Goal: Task Accomplishment & Management: Manage account settings

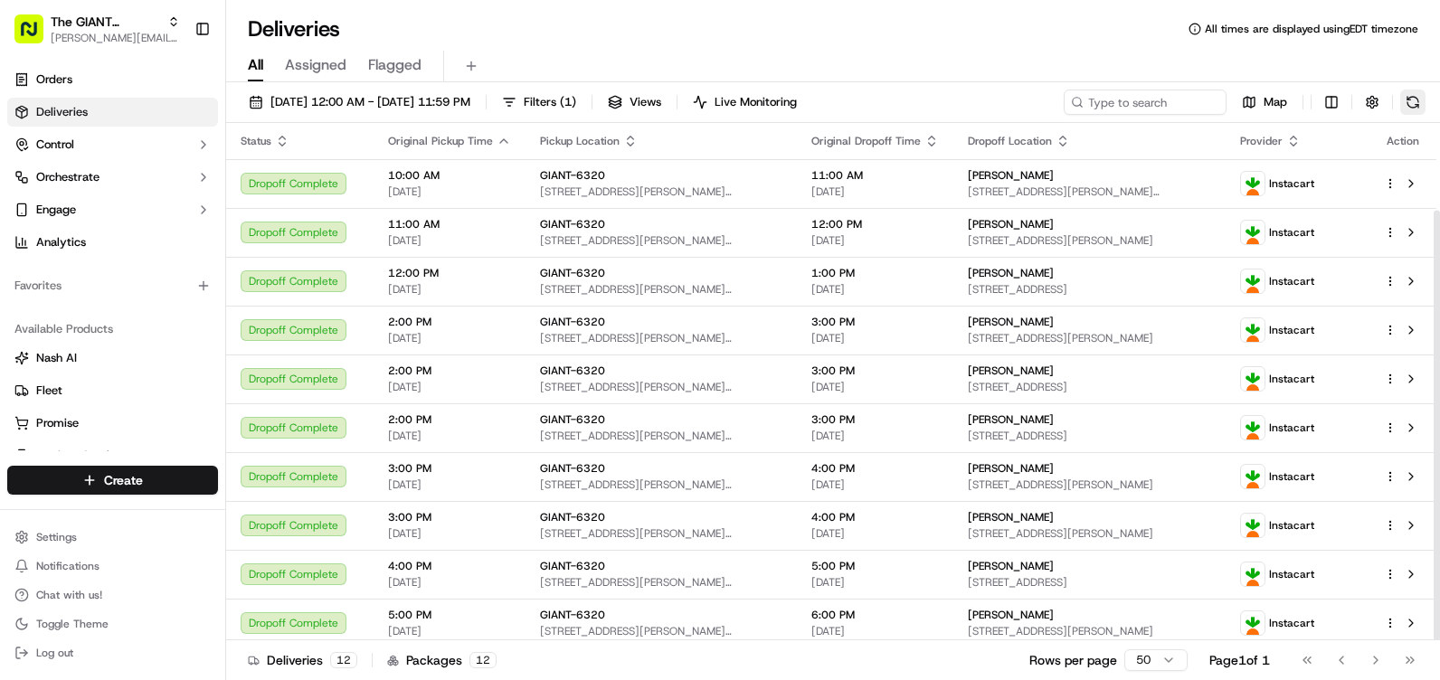
scroll to position [105, 0]
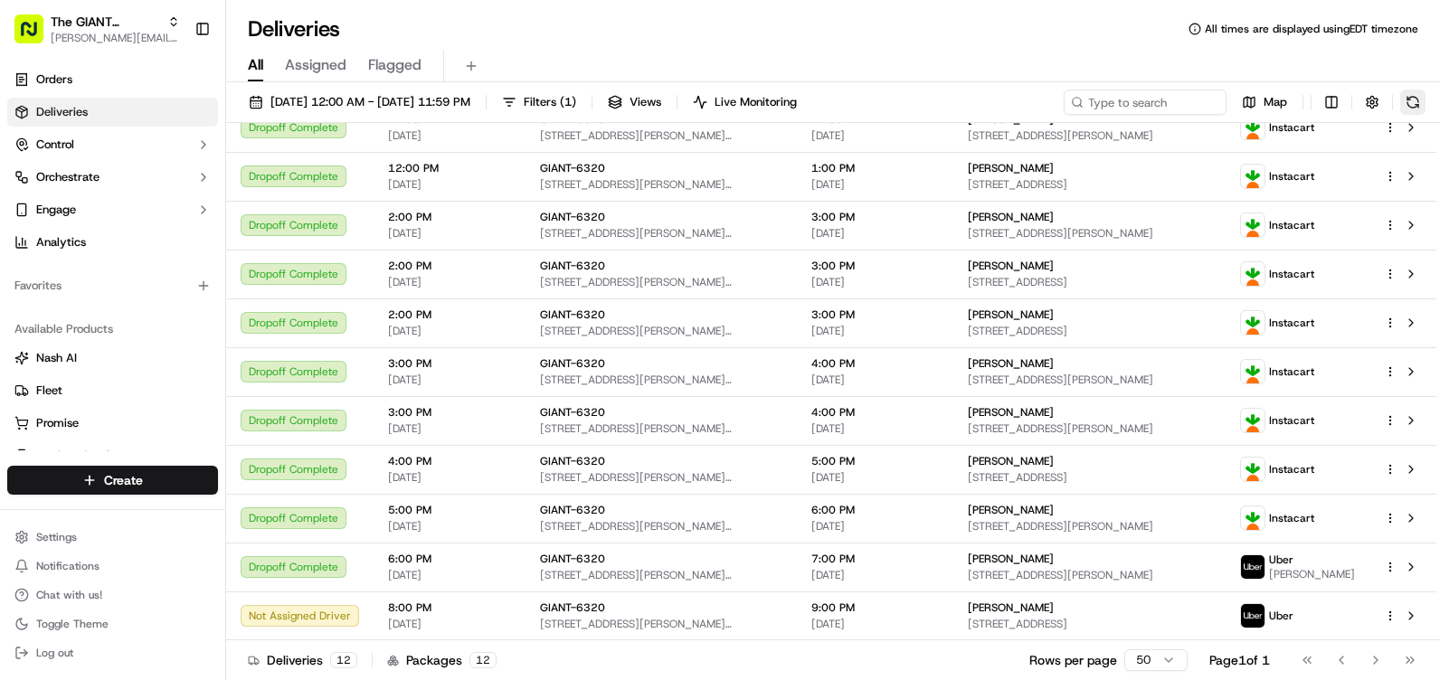
click at [1417, 101] on button at bounding box center [1412, 102] width 25 height 25
click at [1422, 97] on button at bounding box center [1412, 102] width 25 height 25
click at [1414, 99] on button at bounding box center [1412, 102] width 25 height 25
drag, startPoint x: 1424, startPoint y: 80, endPoint x: 1418, endPoint y: 94, distance: 15.5
click at [1423, 84] on div "Deliveries All times are displayed using EDT timezone All Assigned Flagged [DAT…" at bounding box center [833, 340] width 1214 height 680
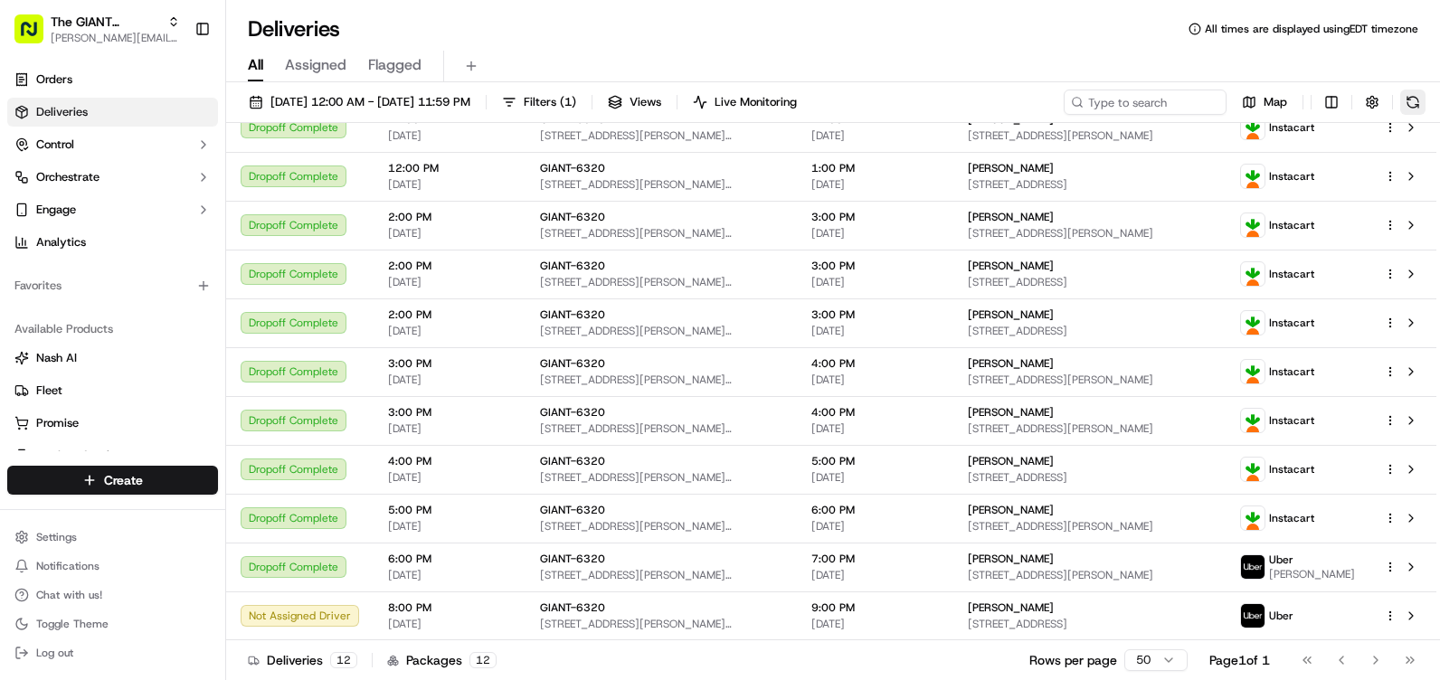
click at [1418, 94] on button at bounding box center [1412, 102] width 25 height 25
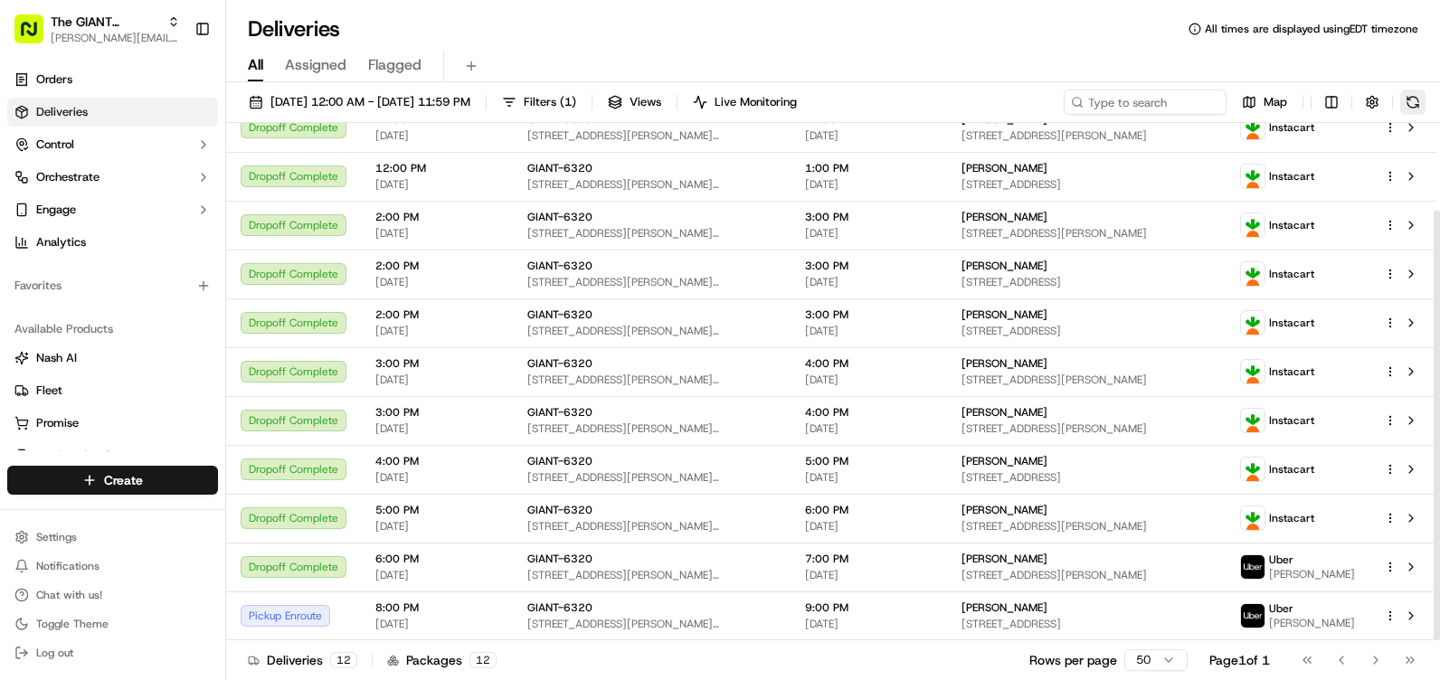
click at [1403, 98] on button at bounding box center [1412, 102] width 25 height 25
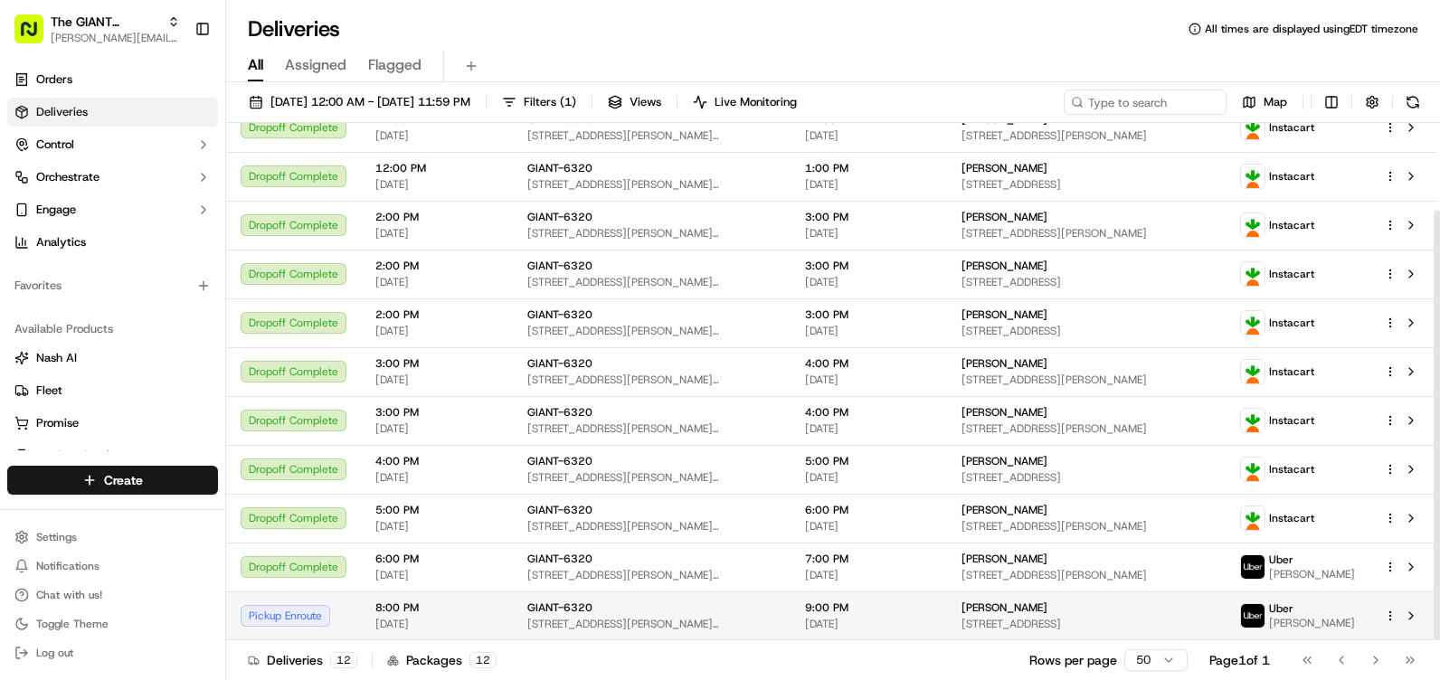
click at [305, 614] on div "Pickup Enroute" at bounding box center [294, 616] width 106 height 22
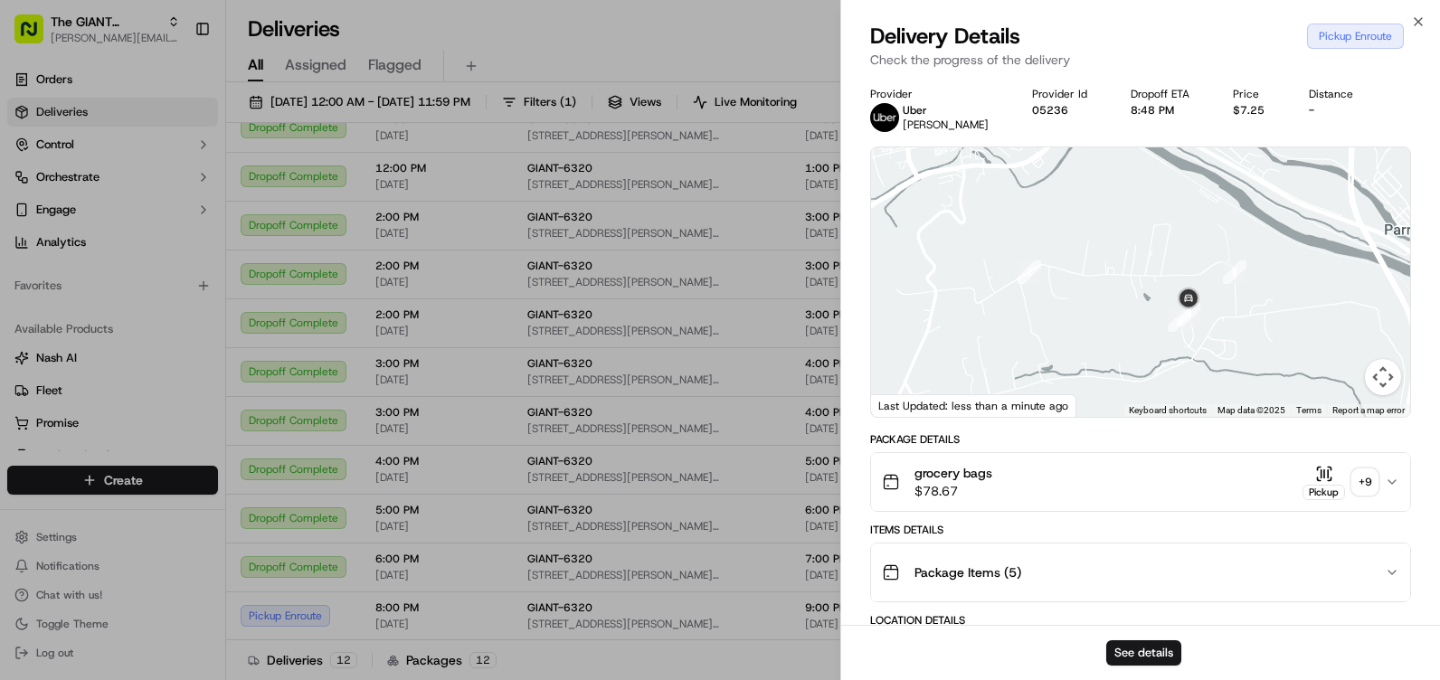
drag, startPoint x: 1075, startPoint y: 195, endPoint x: 1139, endPoint y: 231, distance: 73.3
click at [1139, 231] on div at bounding box center [1140, 282] width 539 height 270
click at [1409, 16] on div "Close Delivery Details Pickup Enroute Check the progress of the delivery Provid…" at bounding box center [1140, 340] width 600 height 680
click at [1415, 23] on icon "button" at bounding box center [1418, 21] width 14 height 14
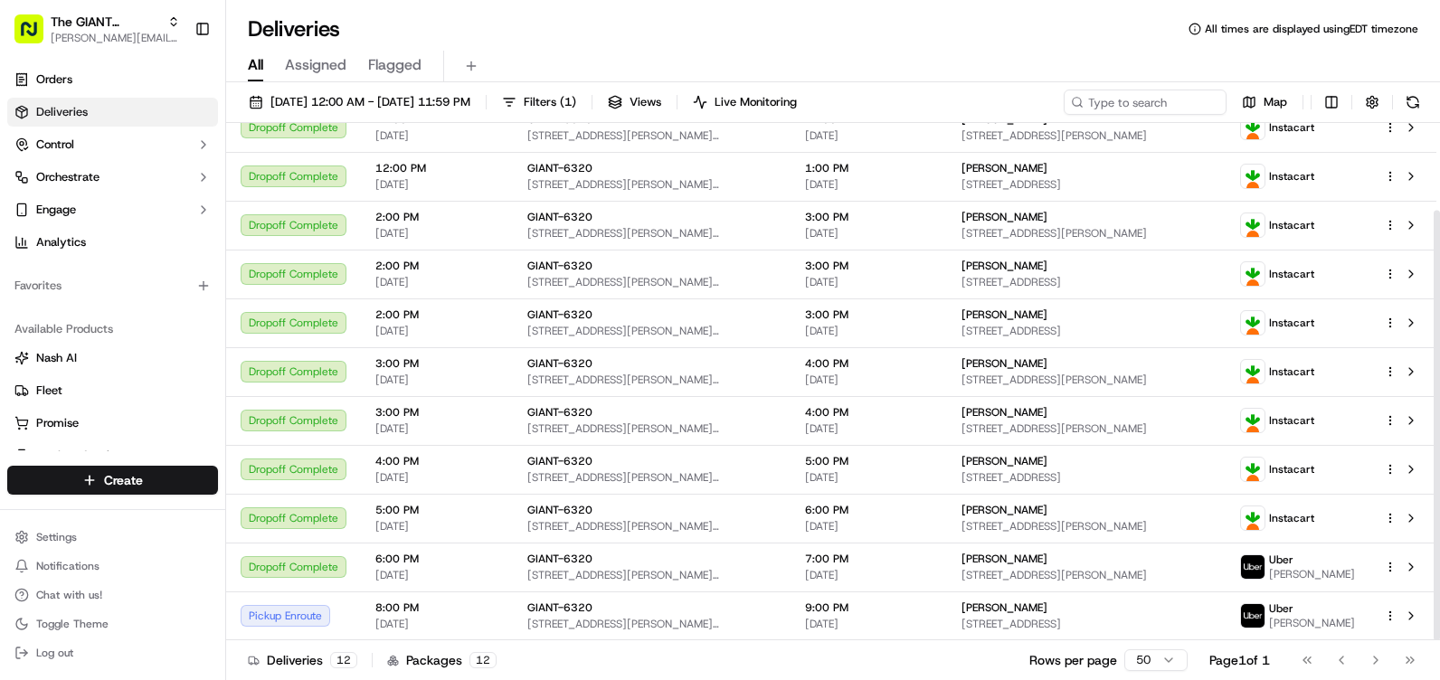
drag, startPoint x: 1439, startPoint y: 315, endPoint x: 1443, endPoint y: 543, distance: 228.0
click at [1439, 543] on div at bounding box center [1437, 425] width 6 height 431
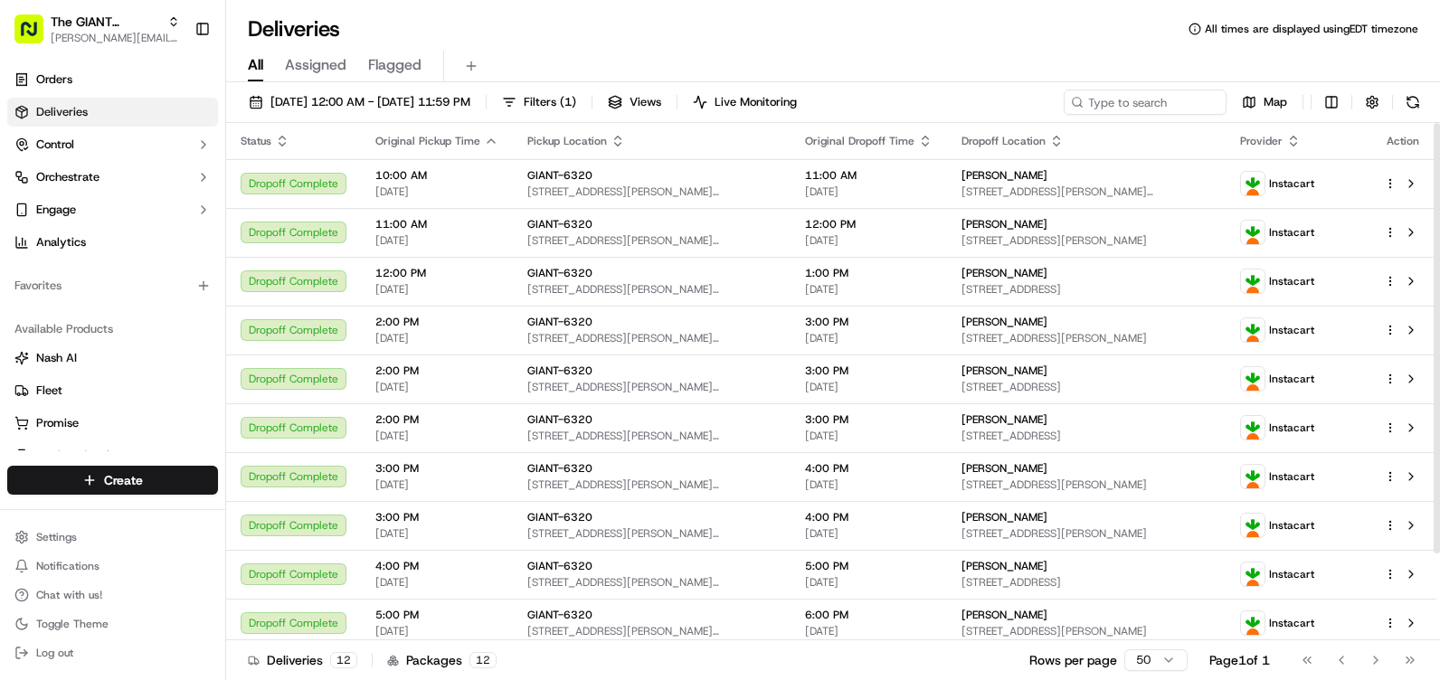
drag, startPoint x: 1443, startPoint y: 230, endPoint x: 1439, endPoint y: 141, distance: 88.7
click at [1439, 141] on div at bounding box center [1437, 338] width 6 height 431
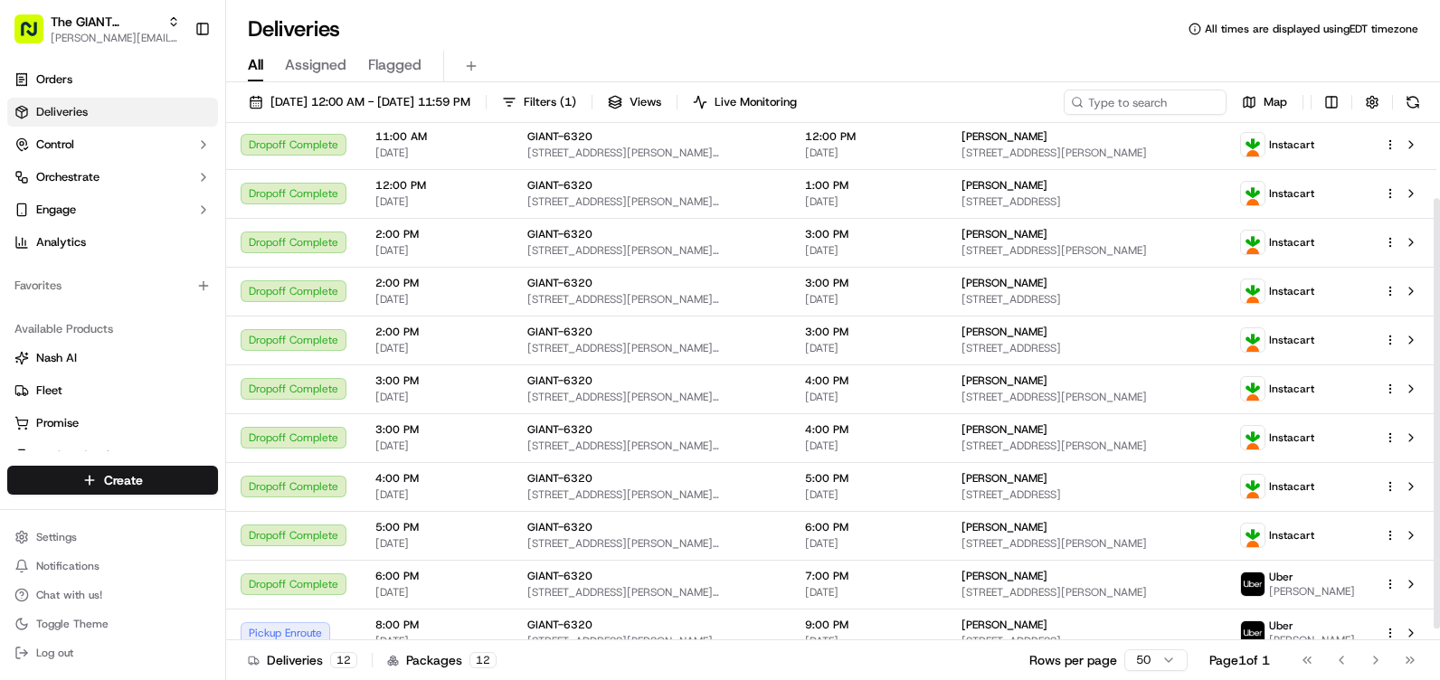
scroll to position [90, 0]
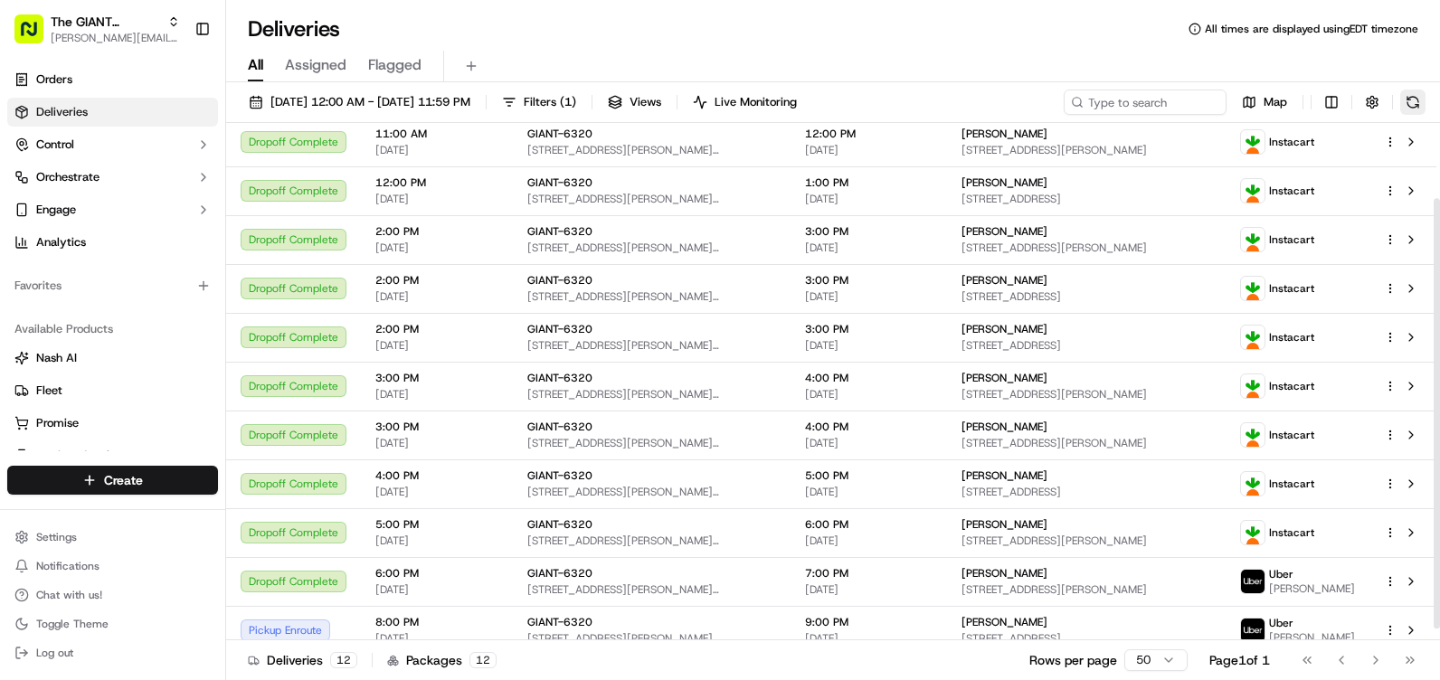
click at [1412, 93] on button at bounding box center [1412, 102] width 25 height 25
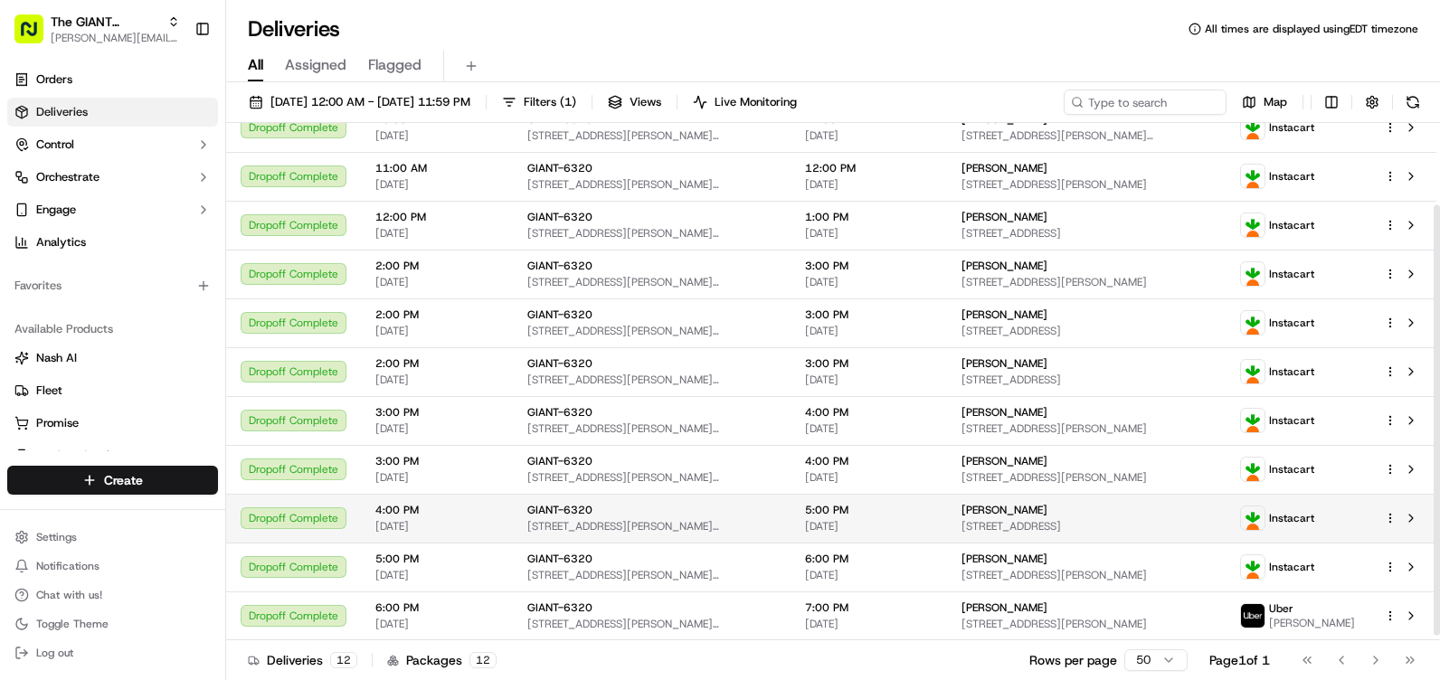
scroll to position [105, 0]
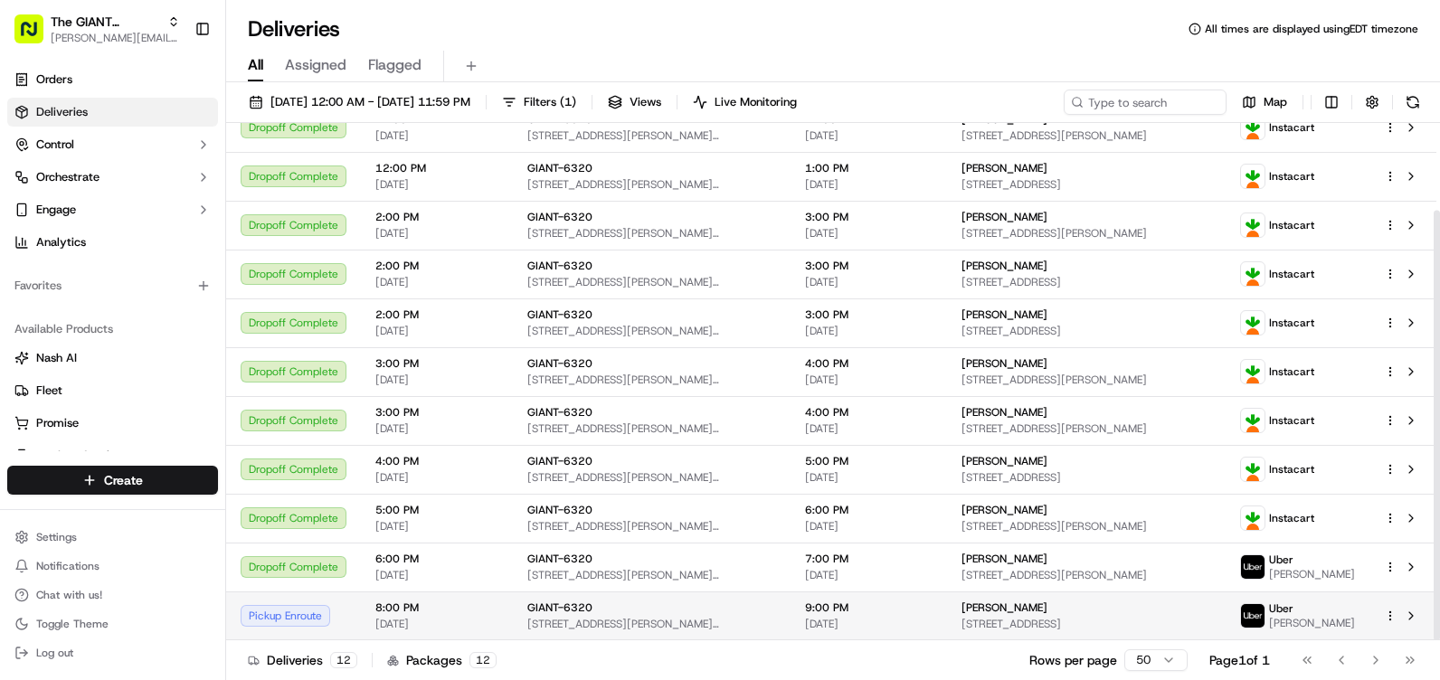
click at [352, 614] on td "Pickup Enroute" at bounding box center [293, 616] width 135 height 49
click at [268, 615] on div "Pickup Enroute" at bounding box center [294, 616] width 106 height 22
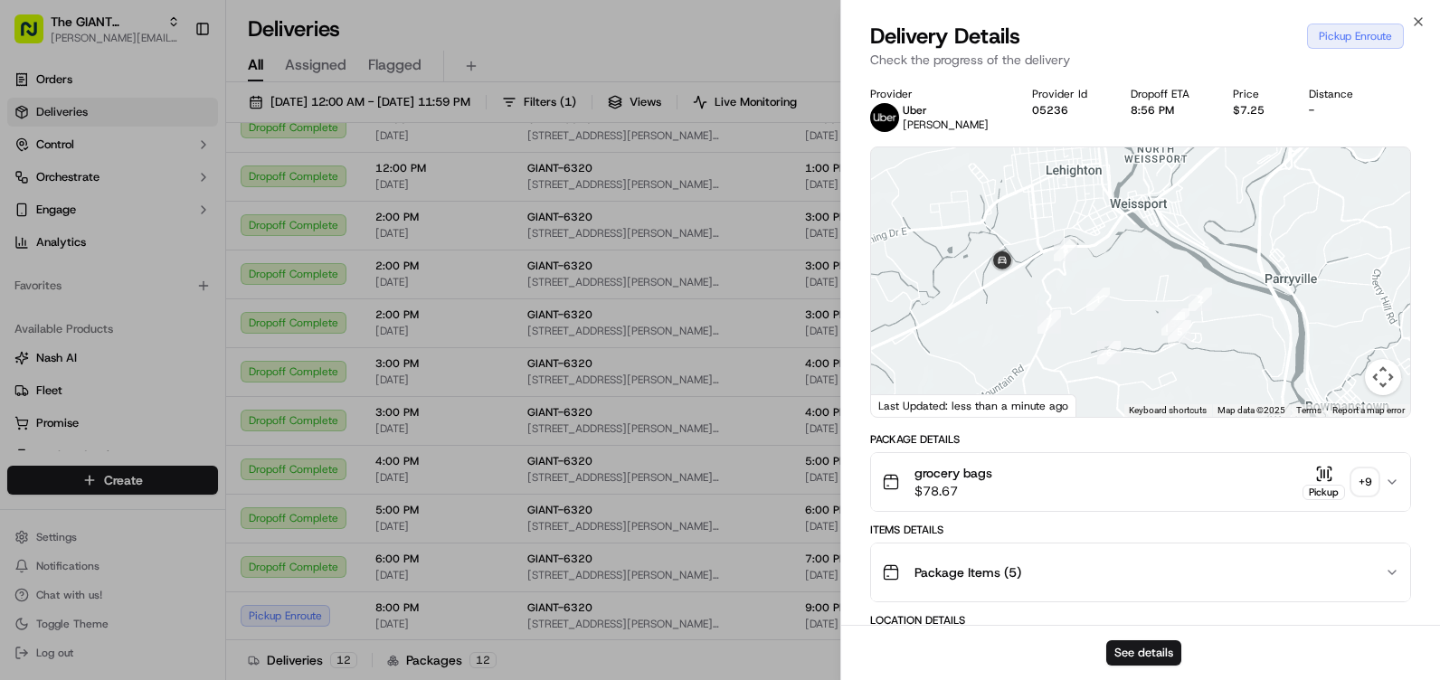
drag, startPoint x: 1072, startPoint y: 249, endPoint x: 1103, endPoint y: 375, distance: 130.3
click at [1103, 375] on div at bounding box center [1140, 282] width 539 height 270
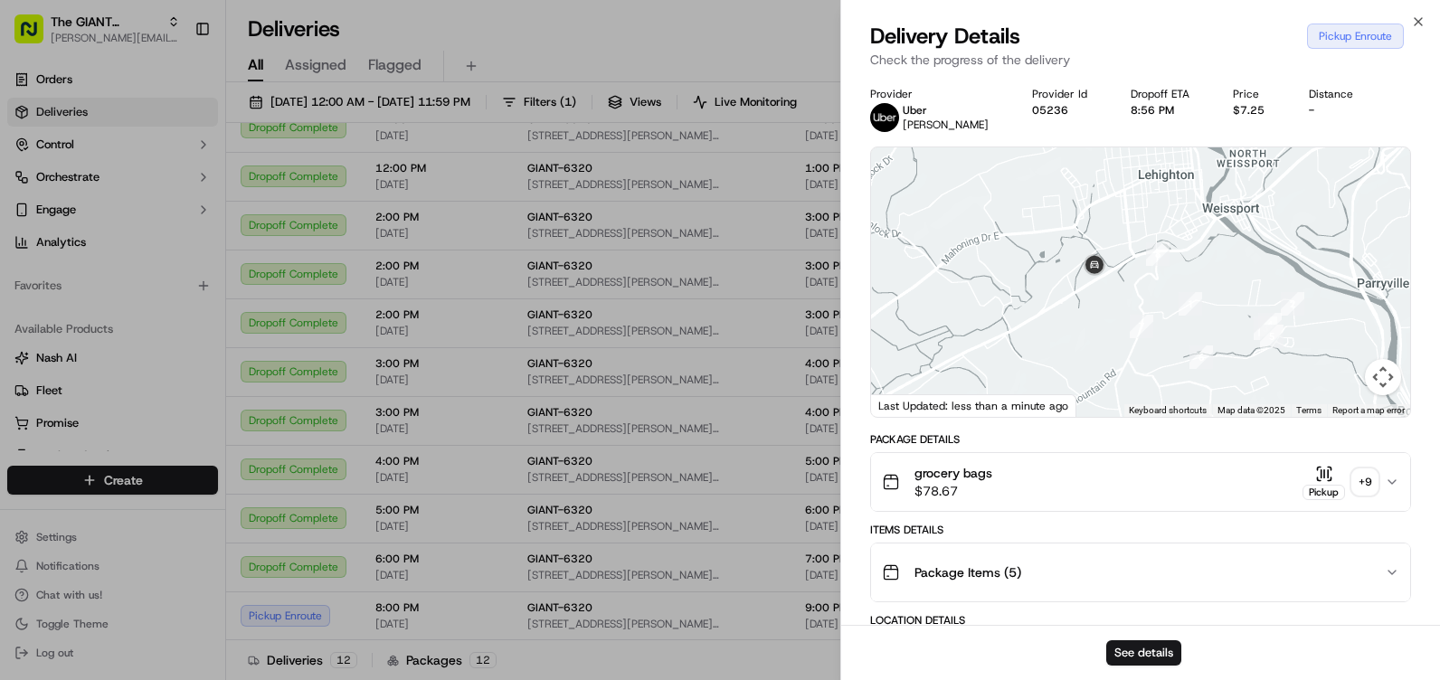
drag, startPoint x: 979, startPoint y: 301, endPoint x: 1091, endPoint y: 308, distance: 112.4
click at [1091, 308] on div at bounding box center [1140, 282] width 539 height 270
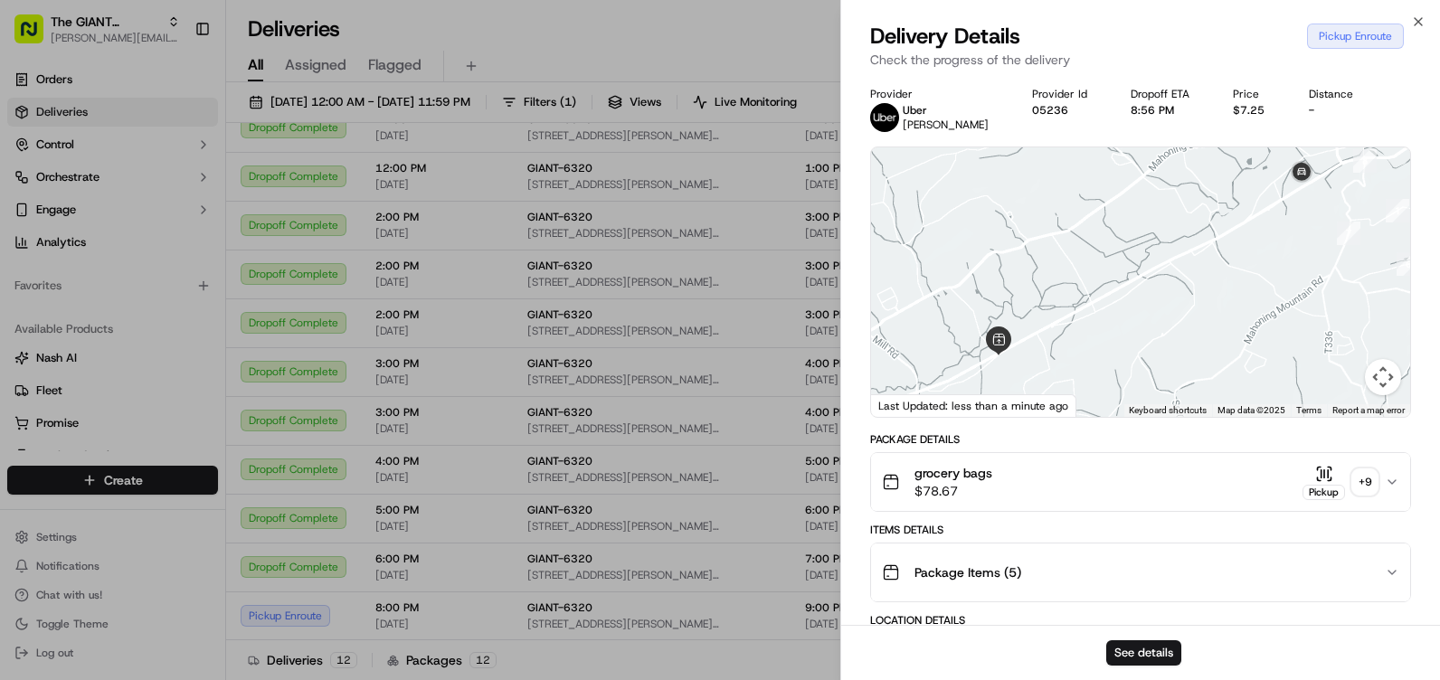
drag, startPoint x: 1091, startPoint y: 308, endPoint x: 1256, endPoint y: 197, distance: 199.4
click at [1255, 198] on div at bounding box center [1140, 282] width 539 height 270
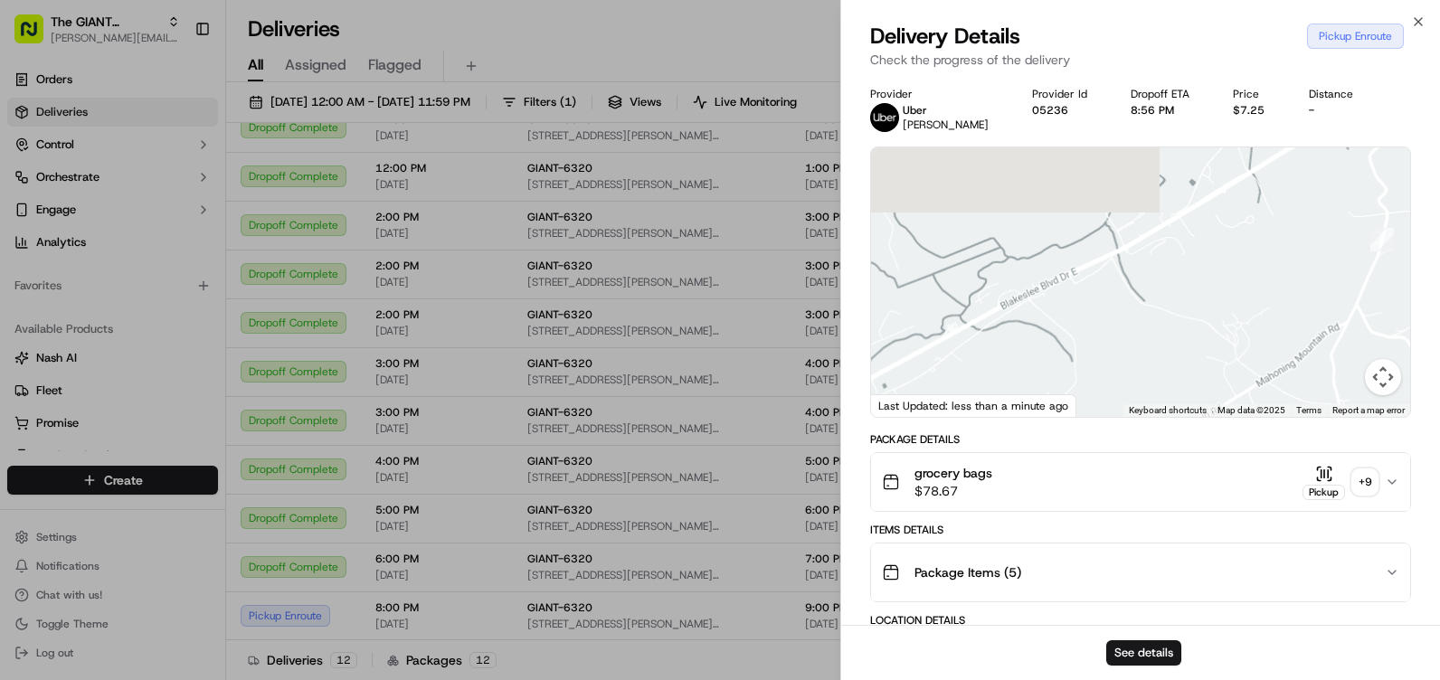
drag, startPoint x: 1200, startPoint y: 336, endPoint x: 1108, endPoint y: 448, distance: 145.2
click at [1108, 448] on div "Provider [PERSON_NAME] Provider Id 05236 Dropoff ETA 8:56 PM Price $7.25 Distan…" at bounding box center [1140, 620] width 541 height 1067
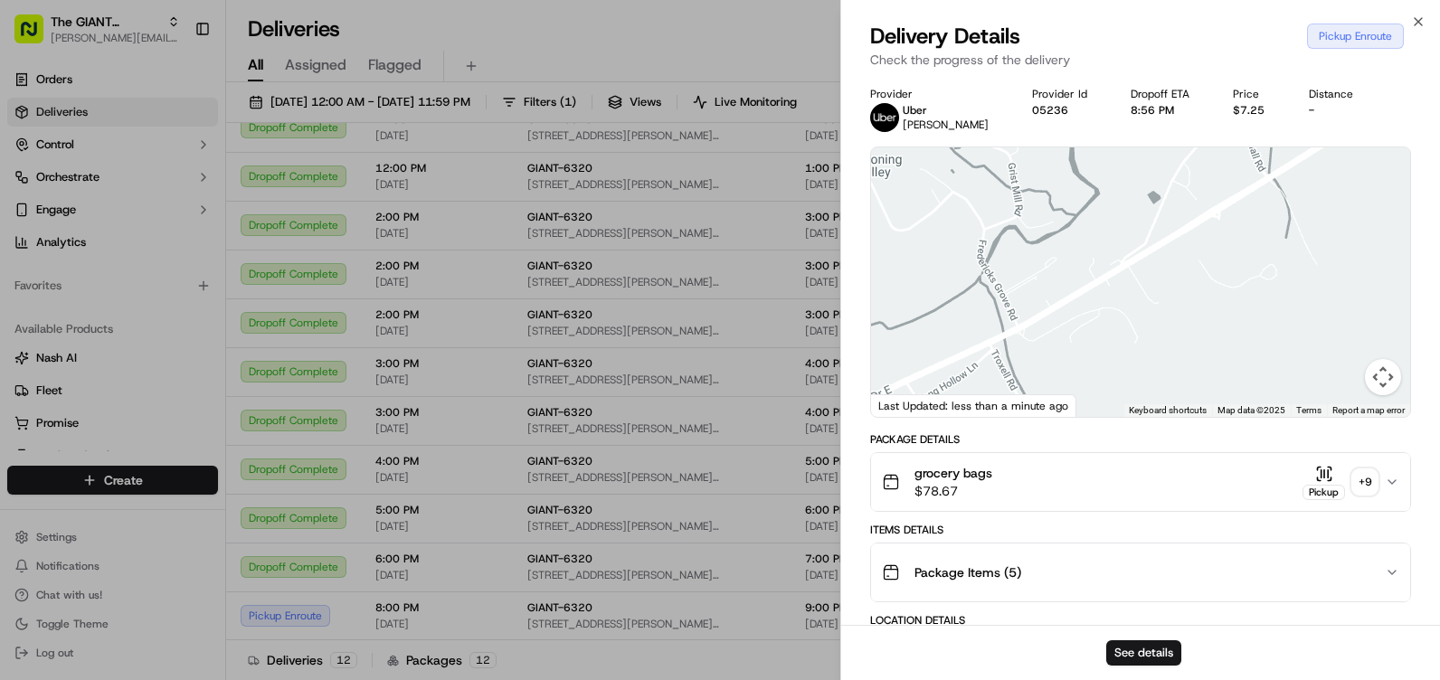
drag, startPoint x: 1213, startPoint y: 261, endPoint x: 1076, endPoint y: 369, distance: 173.9
click at [1080, 366] on div at bounding box center [1140, 282] width 539 height 270
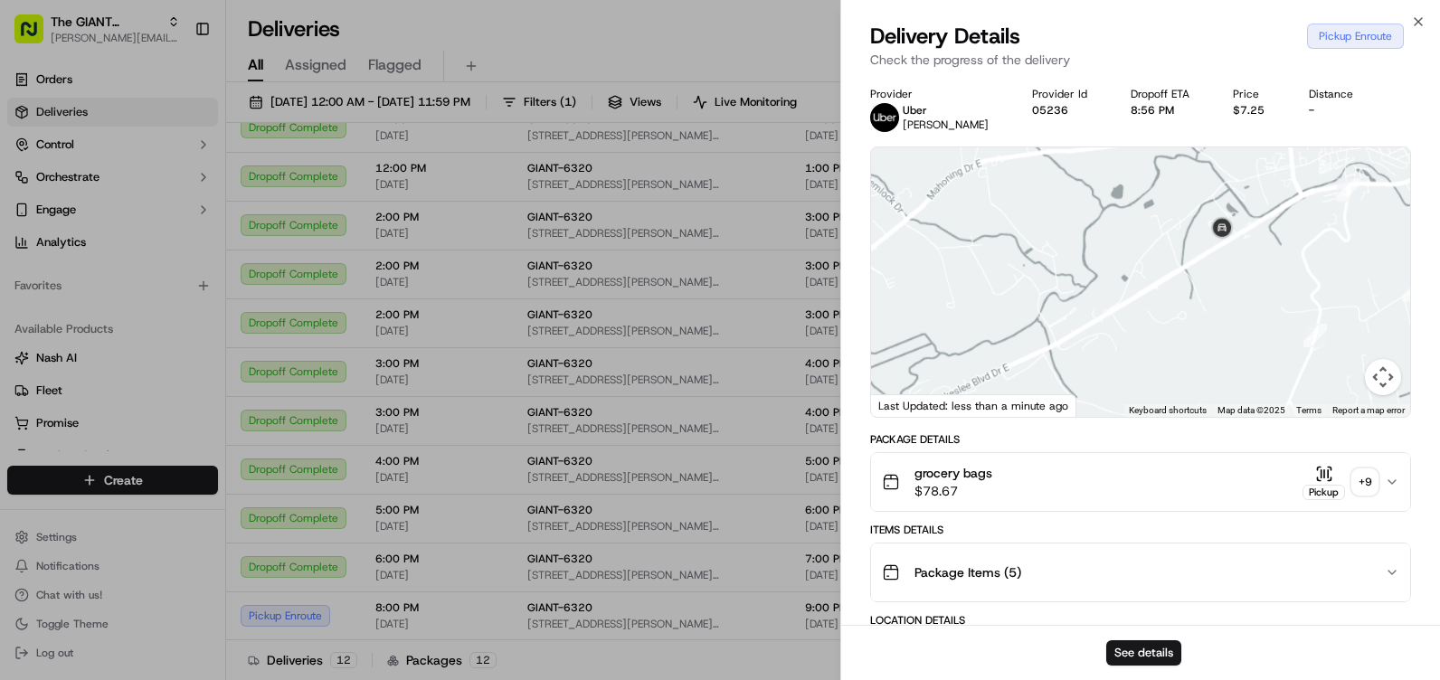
click at [1140, 378] on div at bounding box center [1140, 282] width 539 height 270
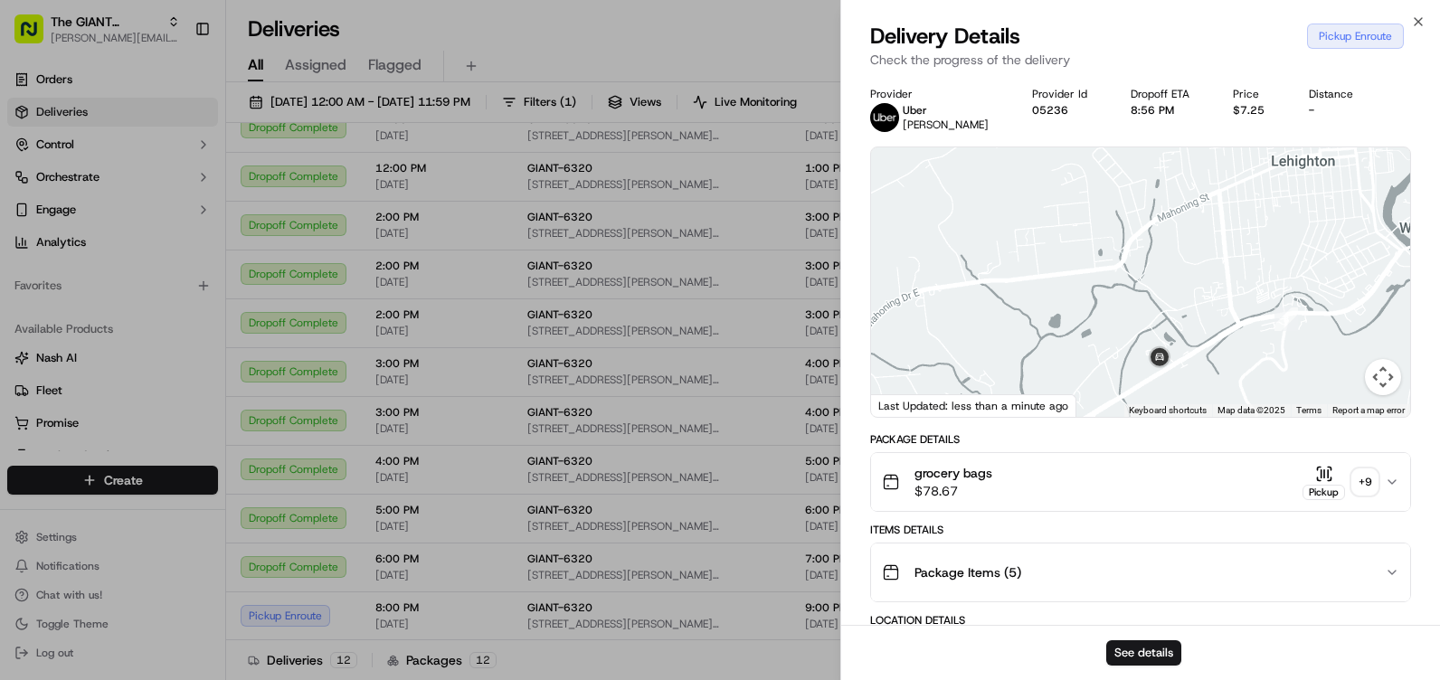
drag, startPoint x: 1027, startPoint y: 373, endPoint x: 1160, endPoint y: 257, distance: 176.3
click at [1156, 261] on div at bounding box center [1140, 282] width 539 height 270
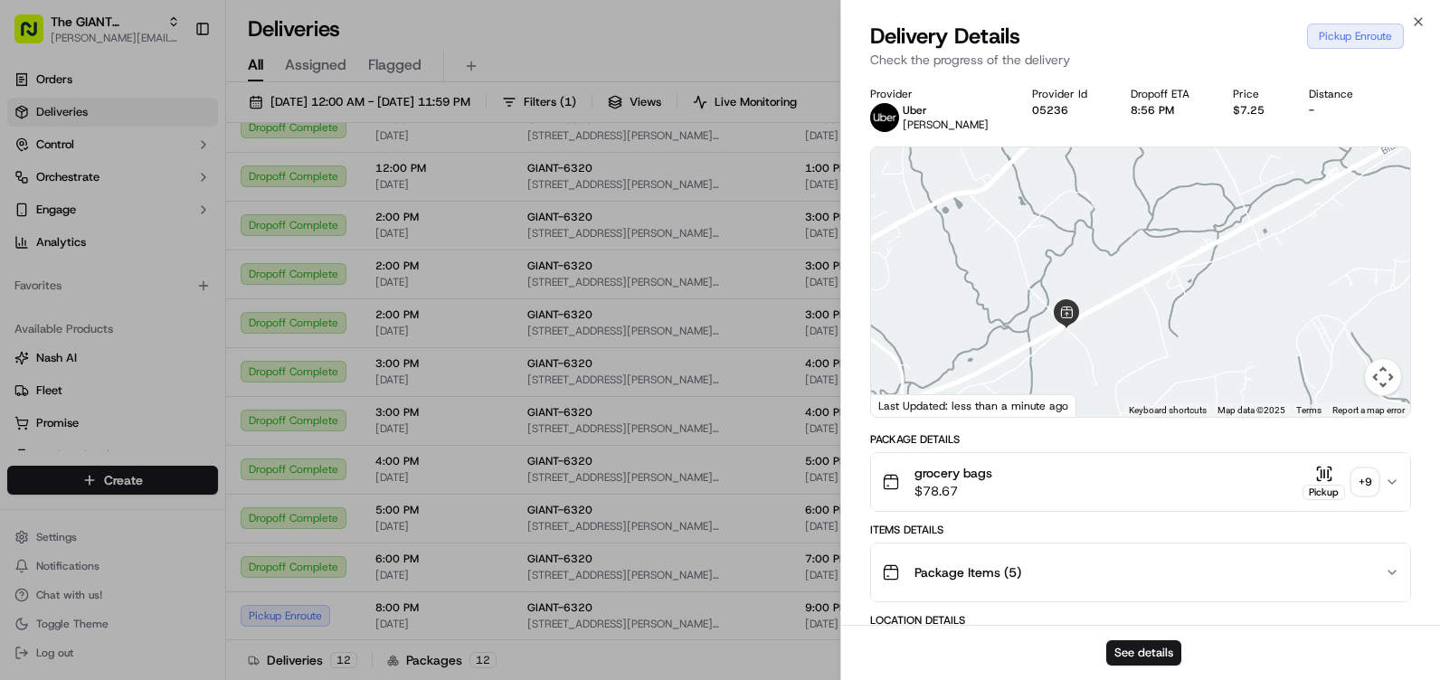
drag, startPoint x: 938, startPoint y: 337, endPoint x: 1121, endPoint y: 227, distance: 213.5
click at [1121, 227] on div at bounding box center [1140, 282] width 539 height 270
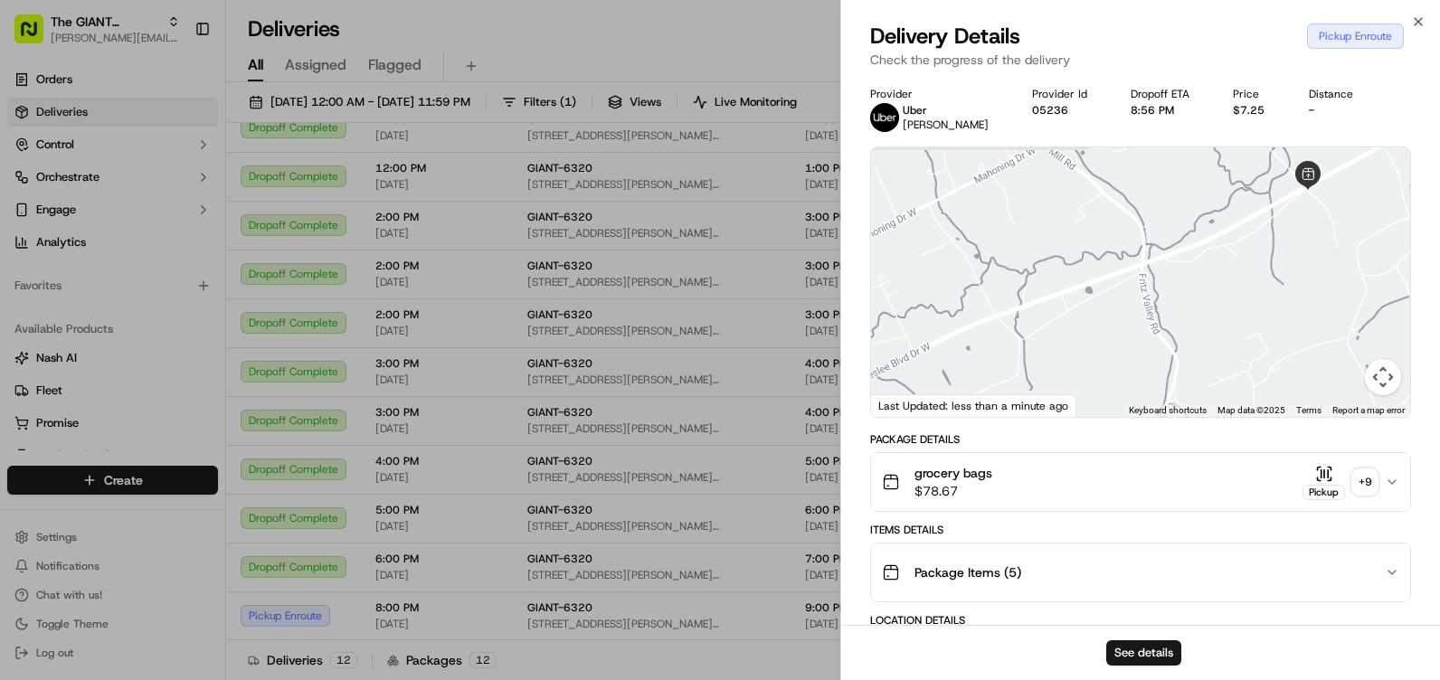
drag, startPoint x: 1142, startPoint y: 239, endPoint x: 1058, endPoint y: 312, distance: 111.6
click at [1058, 312] on div at bounding box center [1140, 282] width 539 height 270
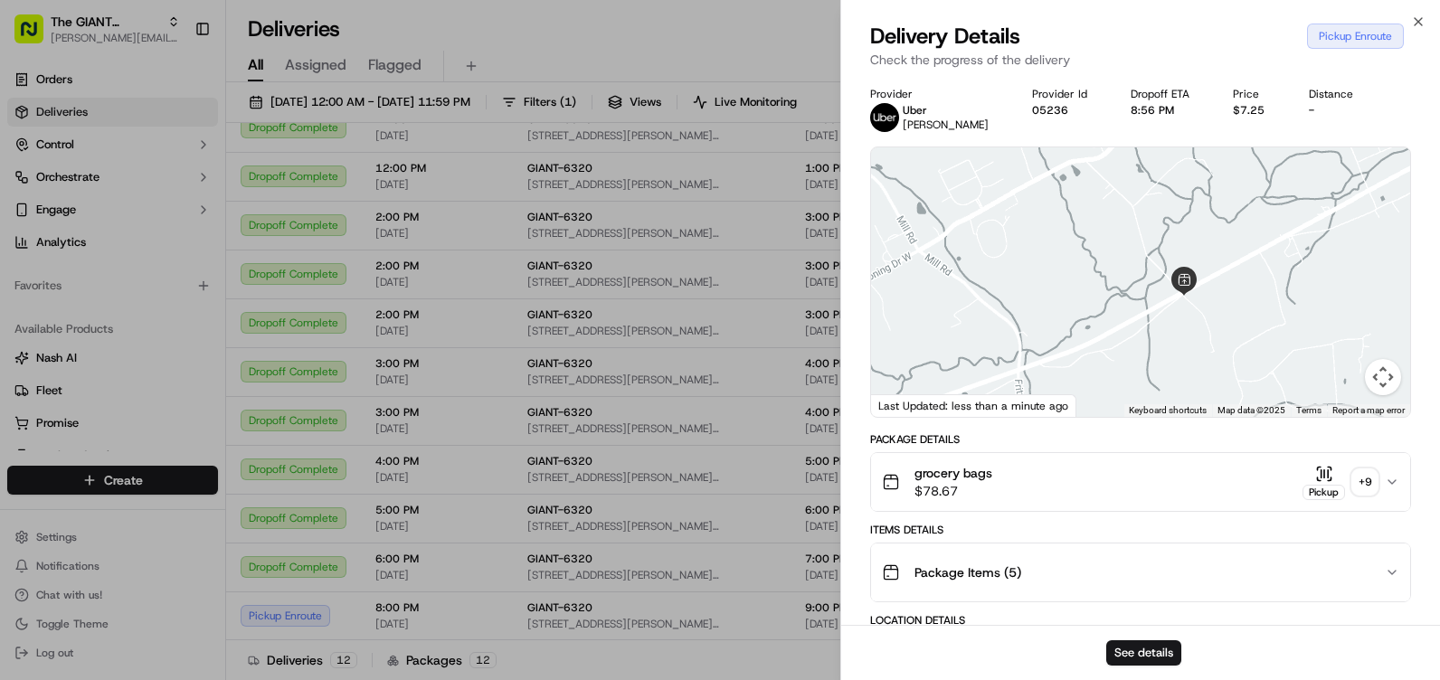
drag, startPoint x: 1171, startPoint y: 284, endPoint x: 1161, endPoint y: 313, distance: 30.6
click at [1161, 313] on div at bounding box center [1140, 282] width 539 height 270
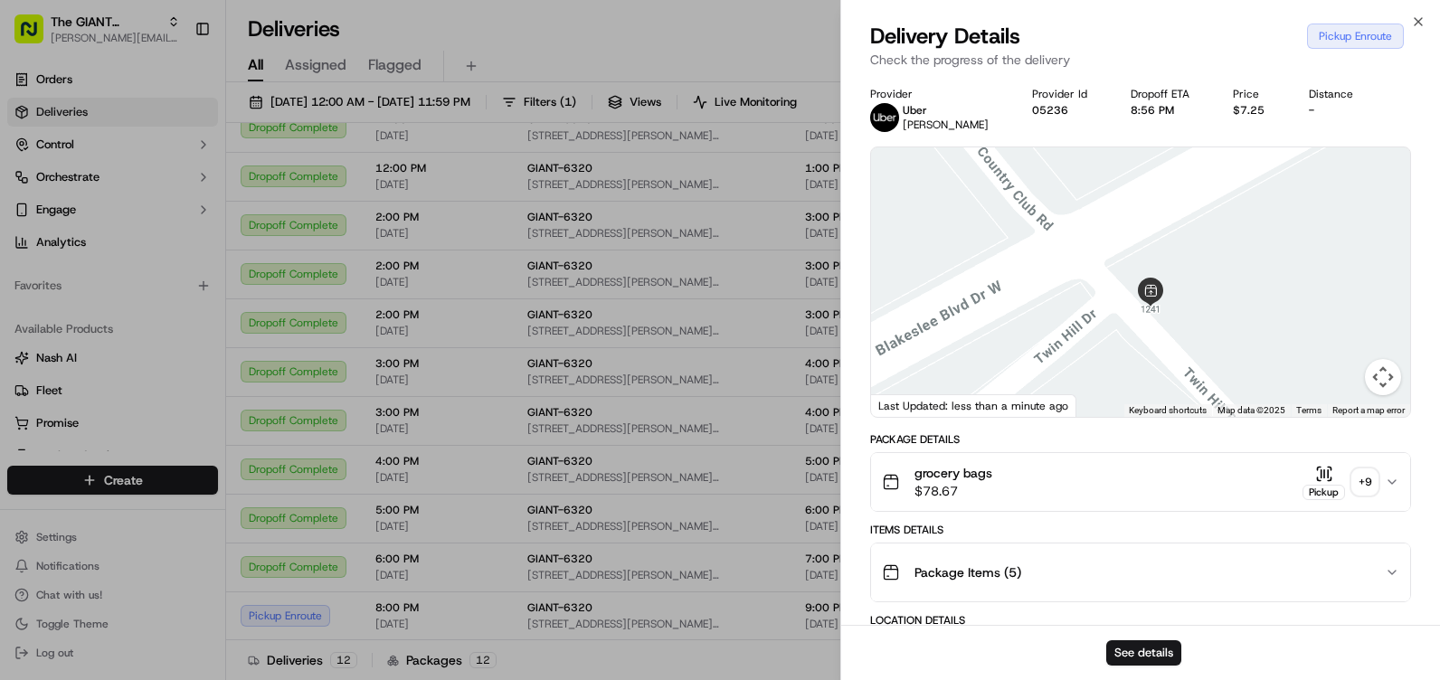
click at [1193, 294] on div at bounding box center [1140, 282] width 539 height 270
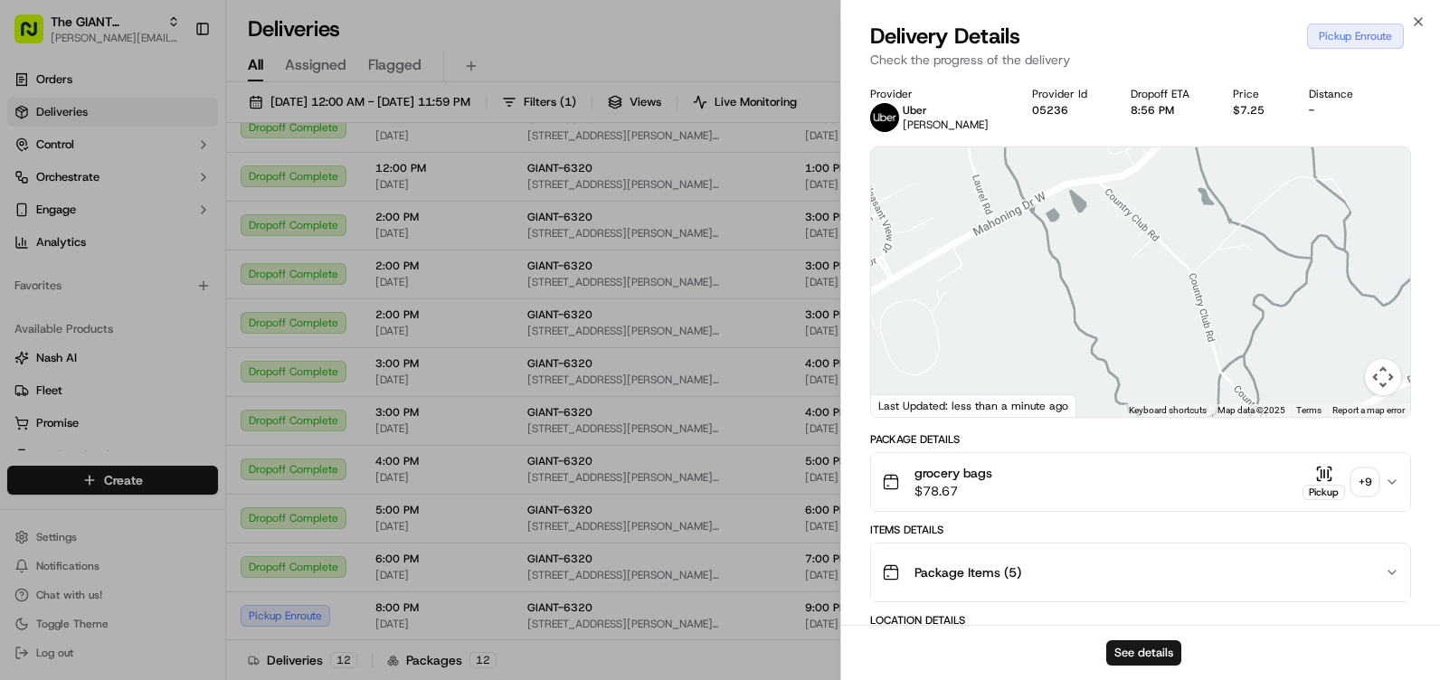
drag, startPoint x: 1073, startPoint y: 208, endPoint x: 1087, endPoint y: 322, distance: 114.9
click at [1087, 322] on div at bounding box center [1140, 282] width 539 height 270
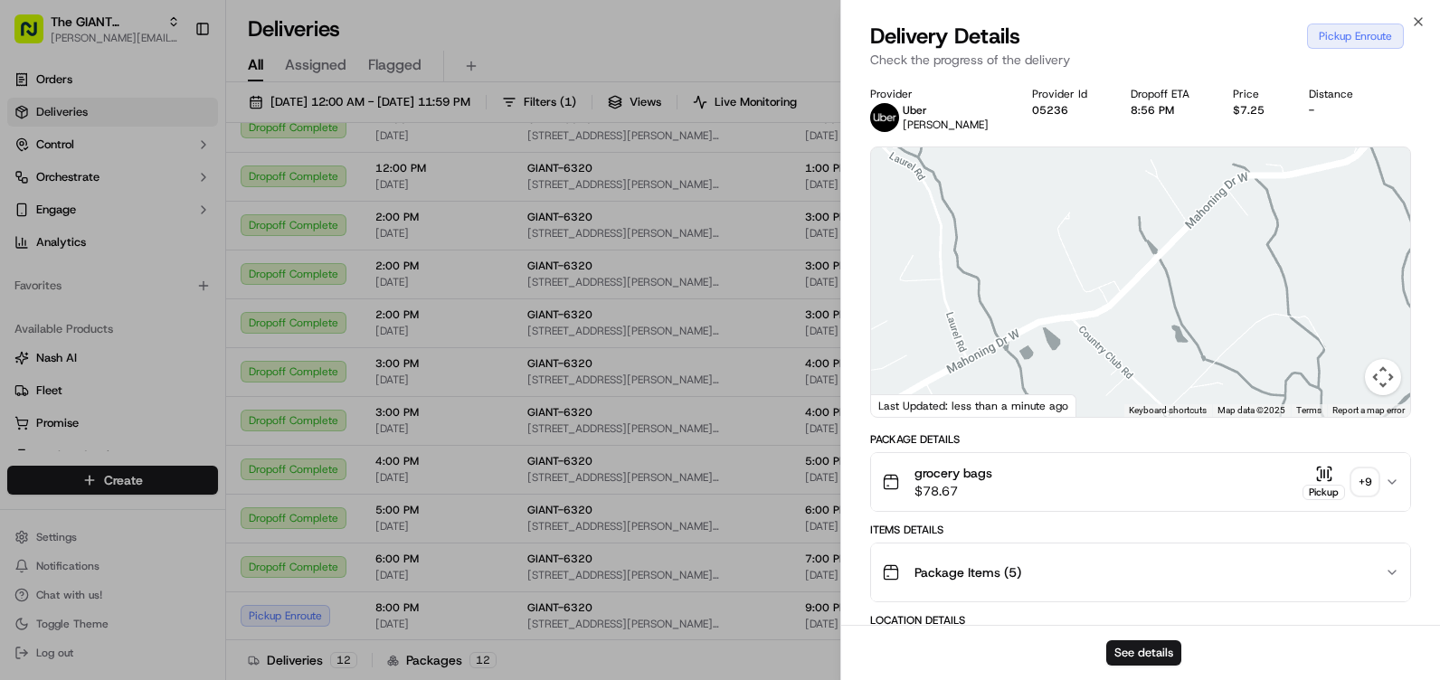
drag, startPoint x: 1093, startPoint y: 271, endPoint x: 1066, endPoint y: 403, distance: 133.8
click at [1066, 403] on div "← Move left → Move right ↑ Move up ↓ Move down + Zoom in - Zoom out Home Jump l…" at bounding box center [1140, 282] width 539 height 270
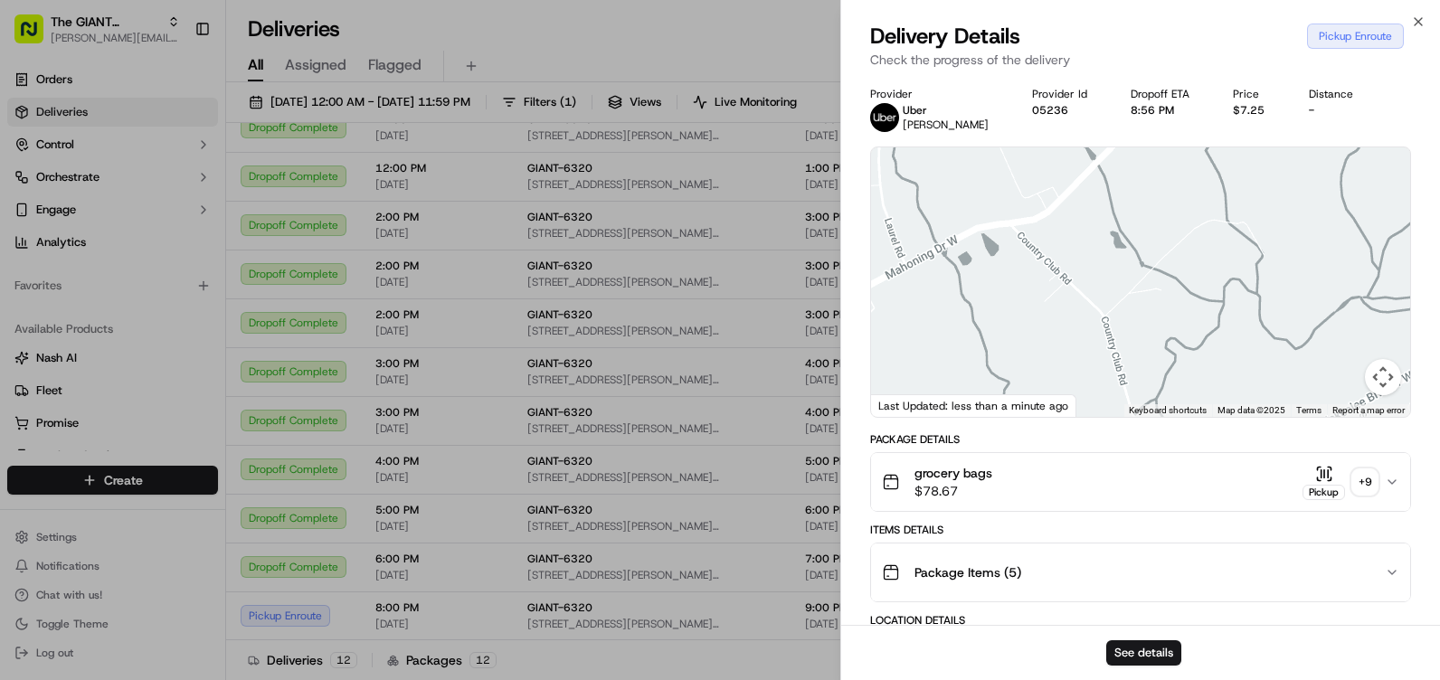
drag, startPoint x: 1137, startPoint y: 336, endPoint x: 1069, endPoint y: 232, distance: 124.2
click at [1070, 234] on div at bounding box center [1140, 282] width 539 height 270
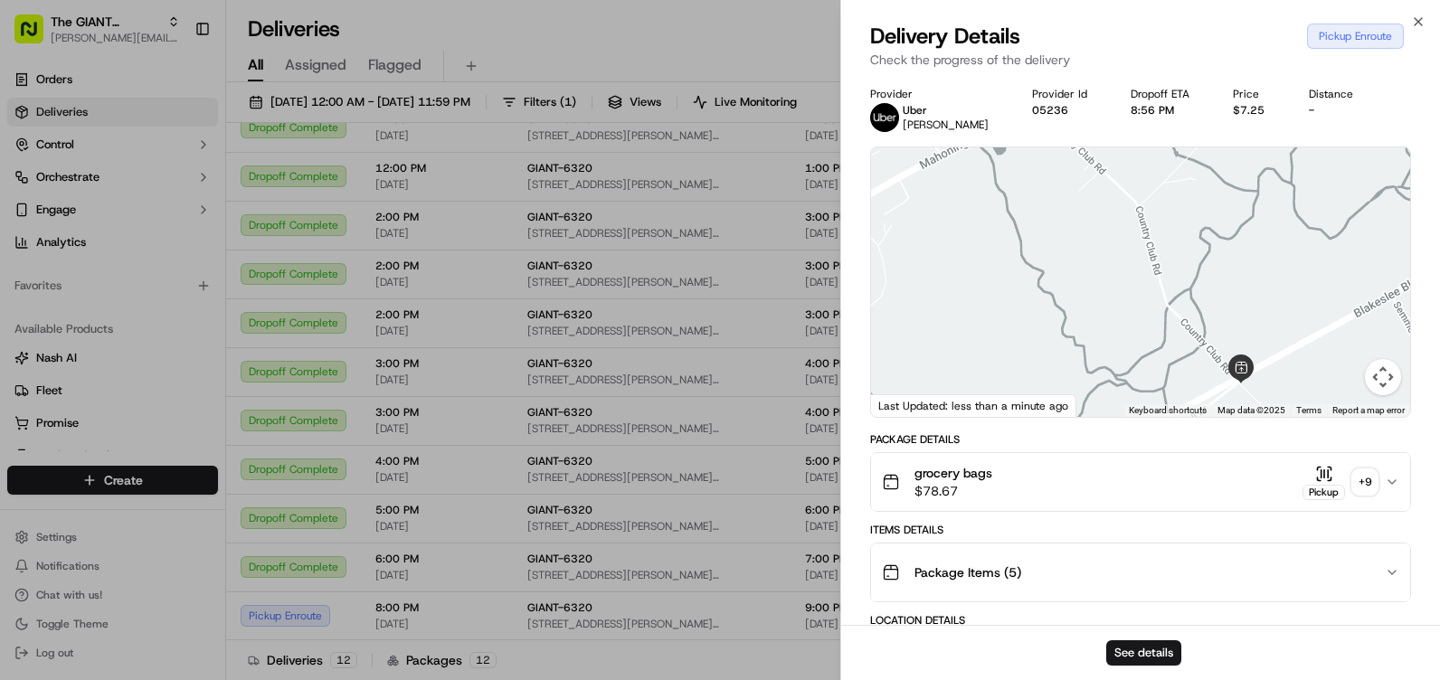
drag, startPoint x: 1074, startPoint y: 246, endPoint x: 1143, endPoint y: 185, distance: 92.3
click at [1143, 185] on div at bounding box center [1140, 282] width 539 height 270
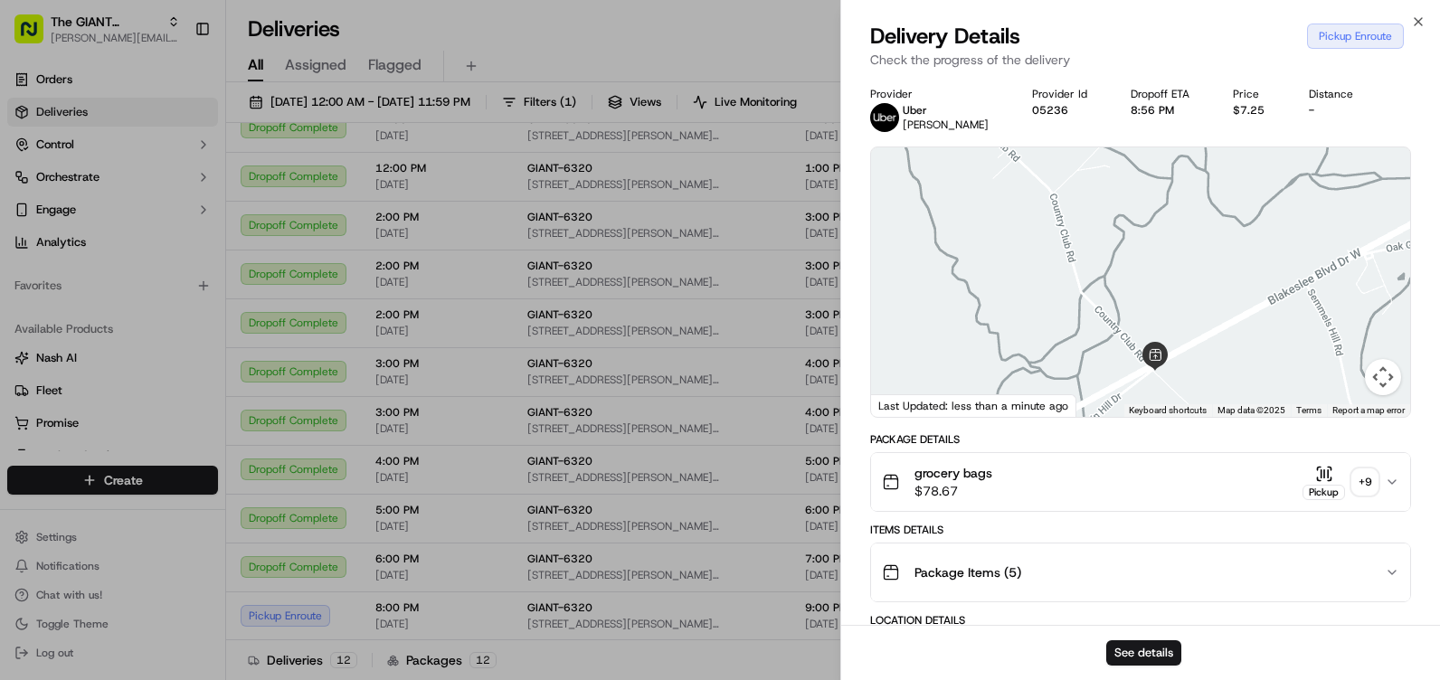
drag, startPoint x: 1354, startPoint y: 302, endPoint x: 1255, endPoint y: 285, distance: 100.1
click at [1255, 285] on div at bounding box center [1140, 282] width 539 height 270
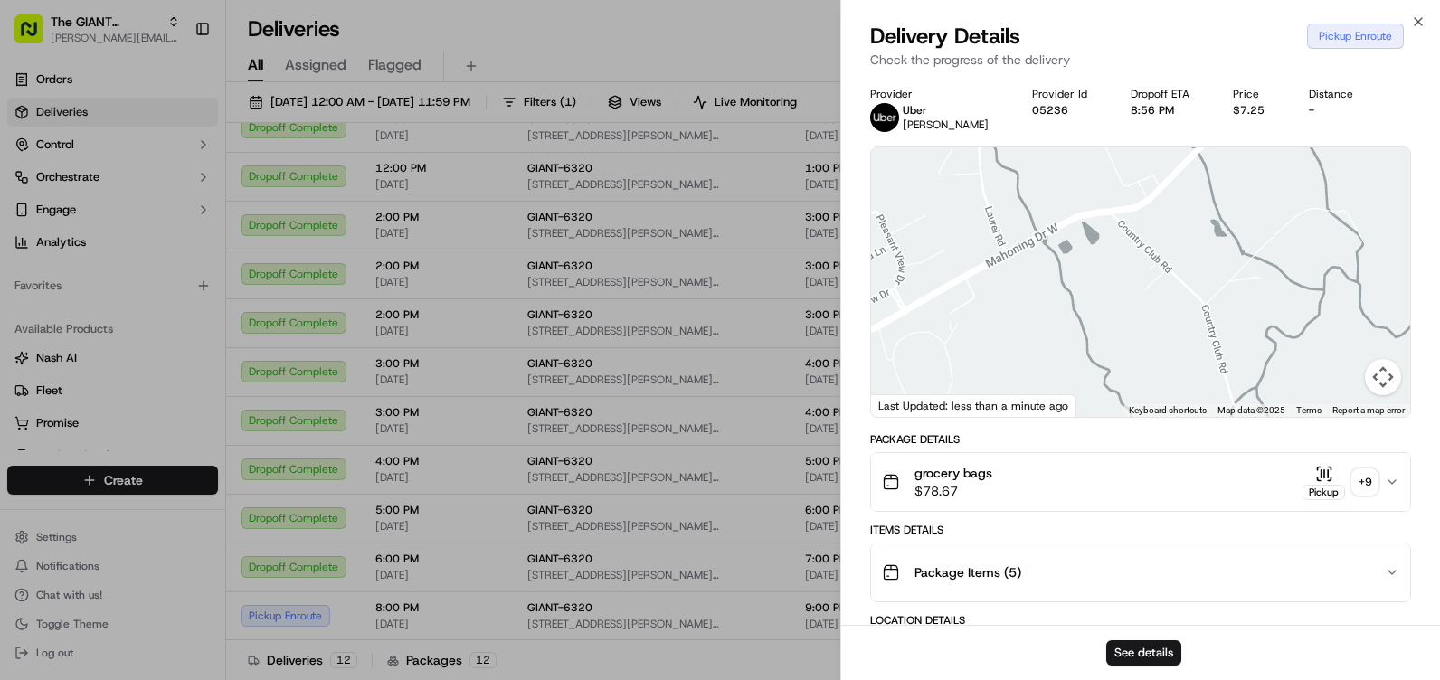
drag, startPoint x: 1127, startPoint y: 259, endPoint x: 1304, endPoint y: 391, distance: 221.1
click at [1304, 391] on div at bounding box center [1140, 282] width 539 height 270
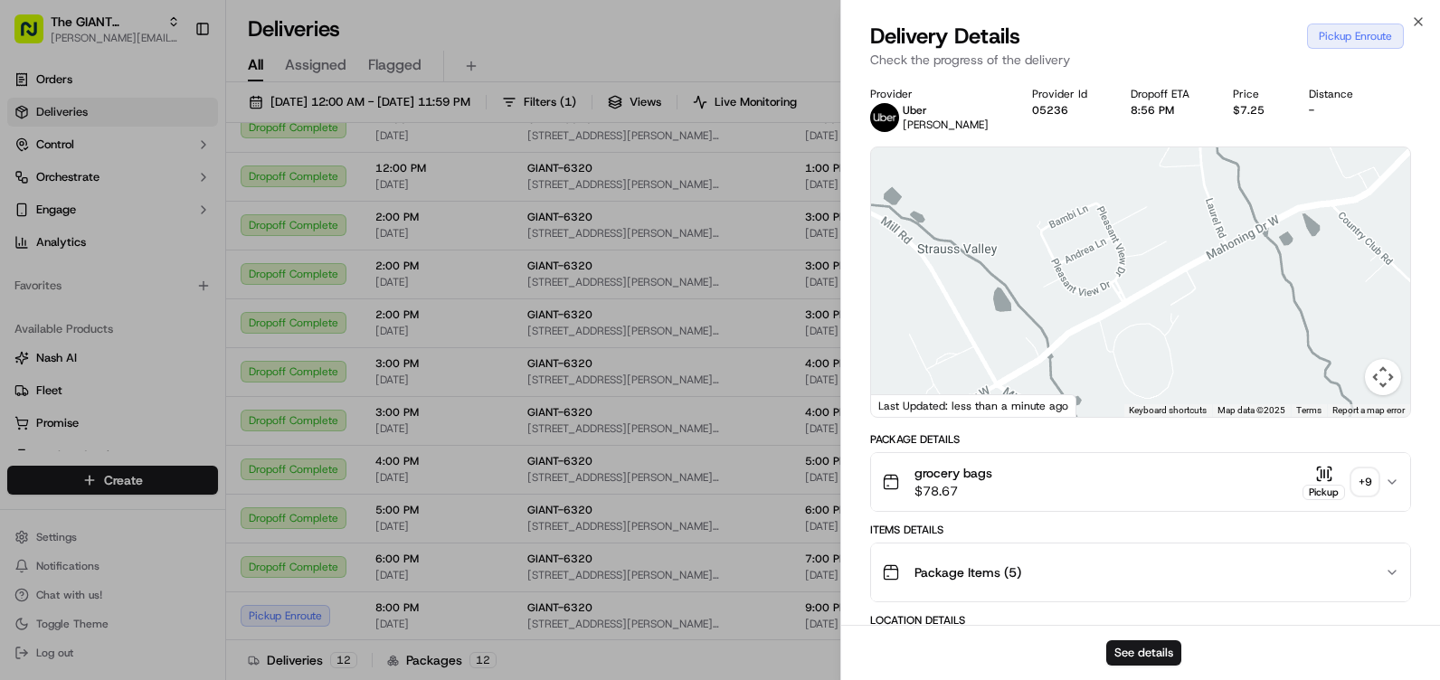
drag, startPoint x: 1115, startPoint y: 329, endPoint x: 1199, endPoint y: 289, distance: 93.1
click at [1199, 289] on div at bounding box center [1140, 282] width 539 height 270
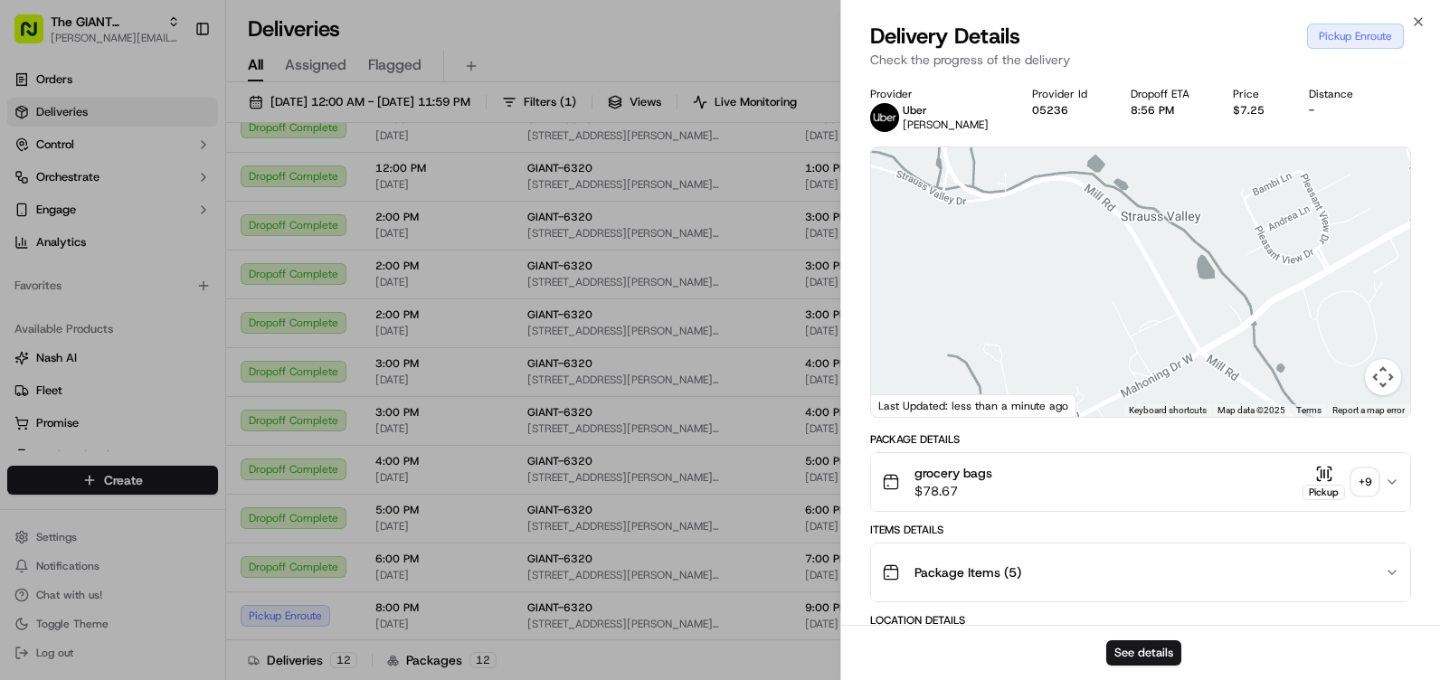
drag, startPoint x: 1111, startPoint y: 364, endPoint x: 1303, endPoint y: 333, distance: 194.2
click at [1303, 333] on div at bounding box center [1140, 282] width 539 height 270
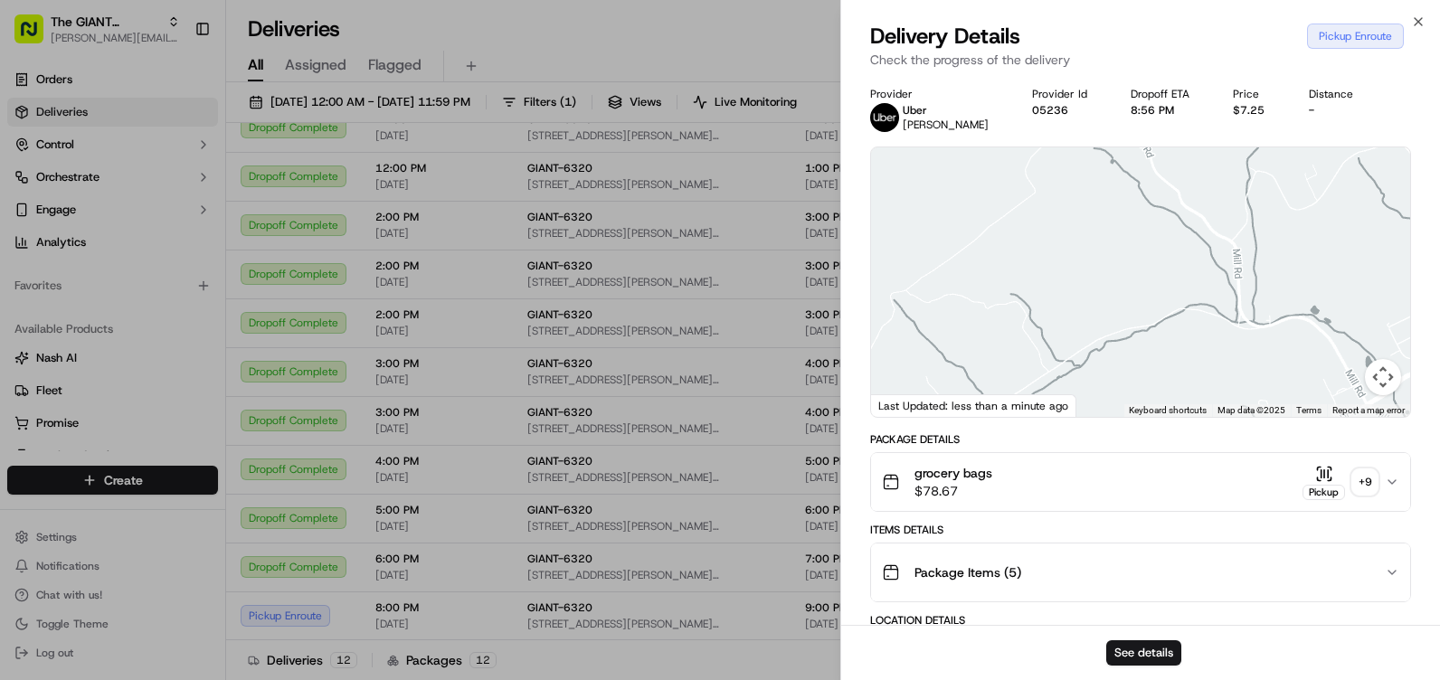
drag, startPoint x: 1131, startPoint y: 363, endPoint x: 1229, endPoint y: 394, distance: 103.6
click at [1229, 394] on div at bounding box center [1140, 282] width 539 height 270
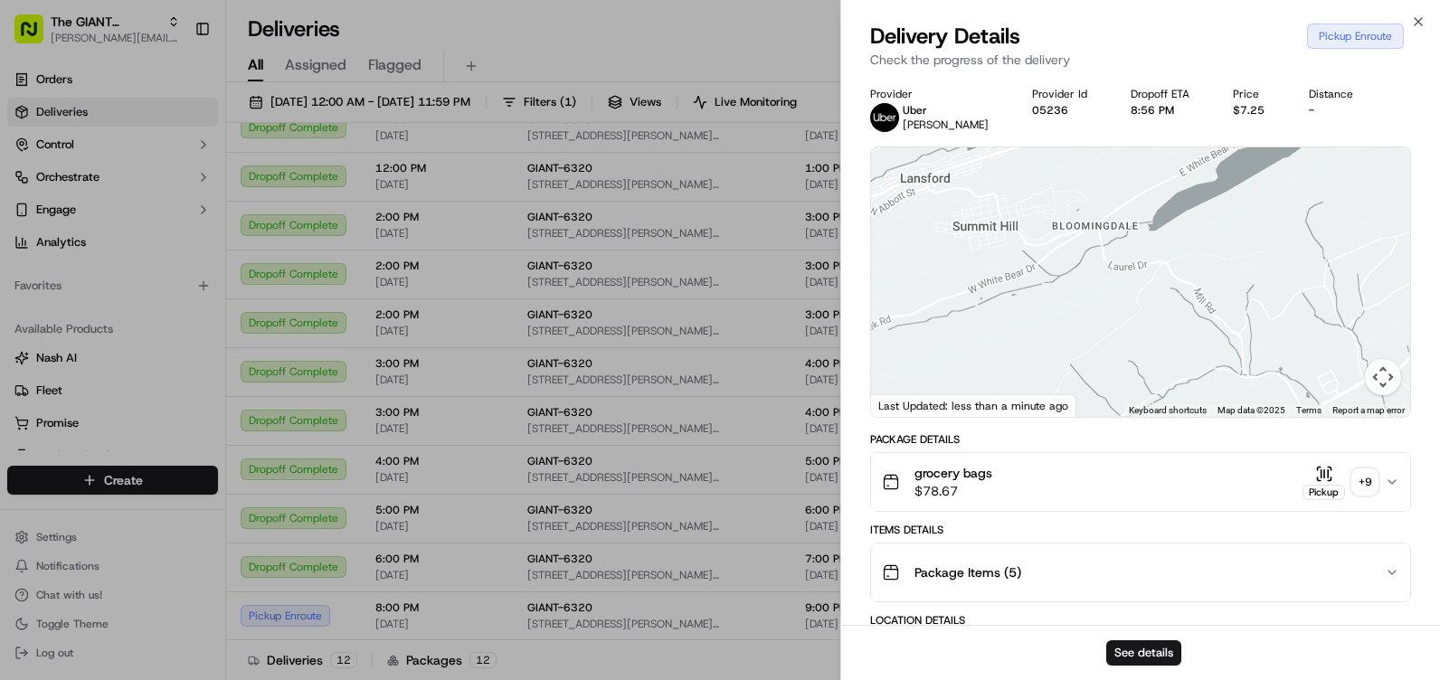
drag, startPoint x: 1143, startPoint y: 303, endPoint x: 1152, endPoint y: 341, distance: 39.1
click at [1152, 341] on div at bounding box center [1140, 282] width 539 height 270
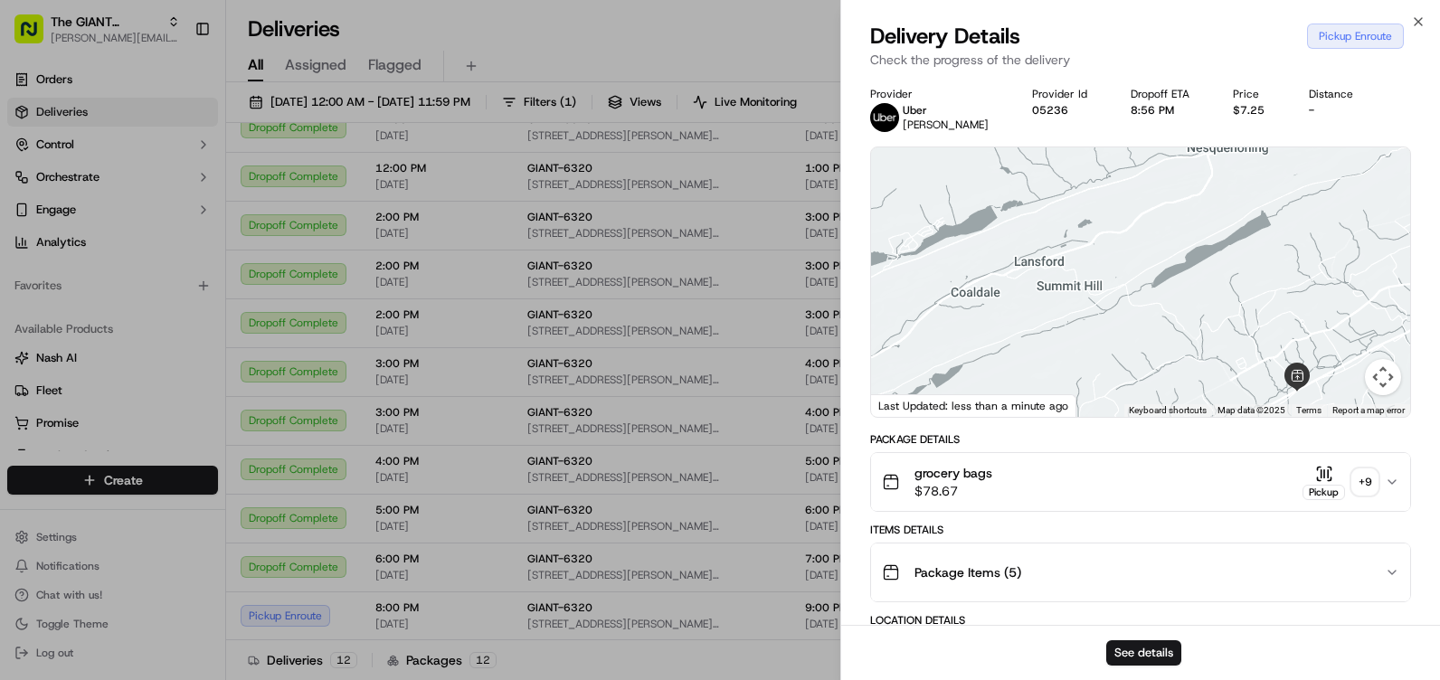
drag, startPoint x: 1153, startPoint y: 342, endPoint x: 1179, endPoint y: 337, distance: 25.7
click at [1178, 344] on div at bounding box center [1140, 282] width 539 height 270
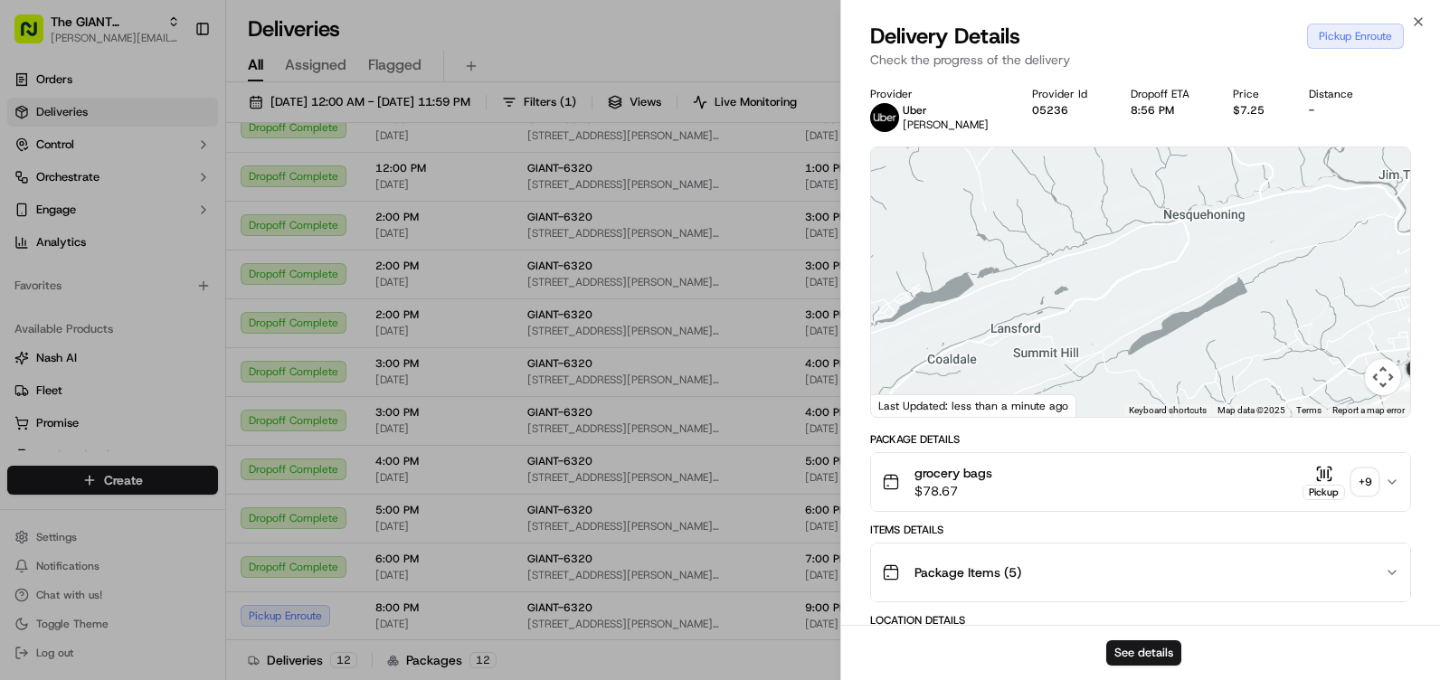
drag, startPoint x: 1179, startPoint y: 279, endPoint x: 1120, endPoint y: 335, distance: 81.3
click at [1118, 337] on div at bounding box center [1140, 282] width 539 height 270
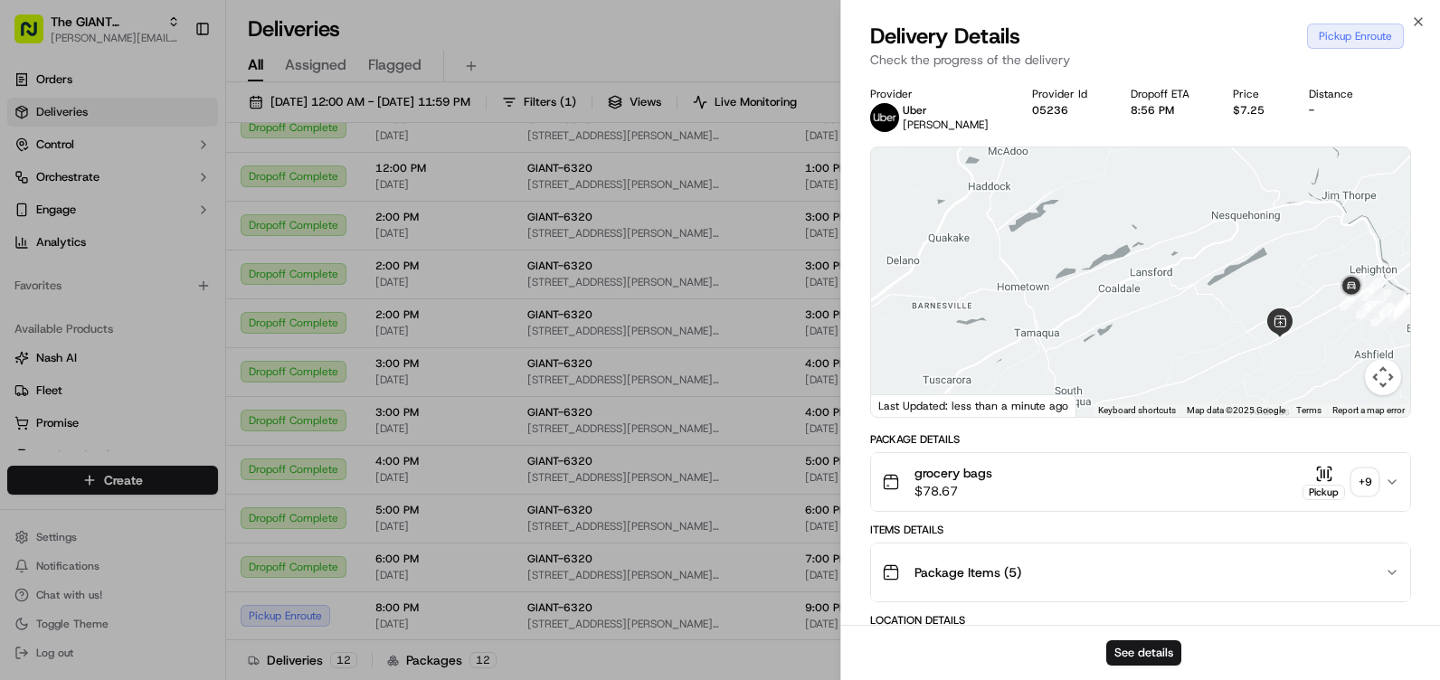
drag, startPoint x: 1103, startPoint y: 287, endPoint x: 1132, endPoint y: 246, distance: 50.5
click at [1132, 246] on div at bounding box center [1140, 282] width 539 height 270
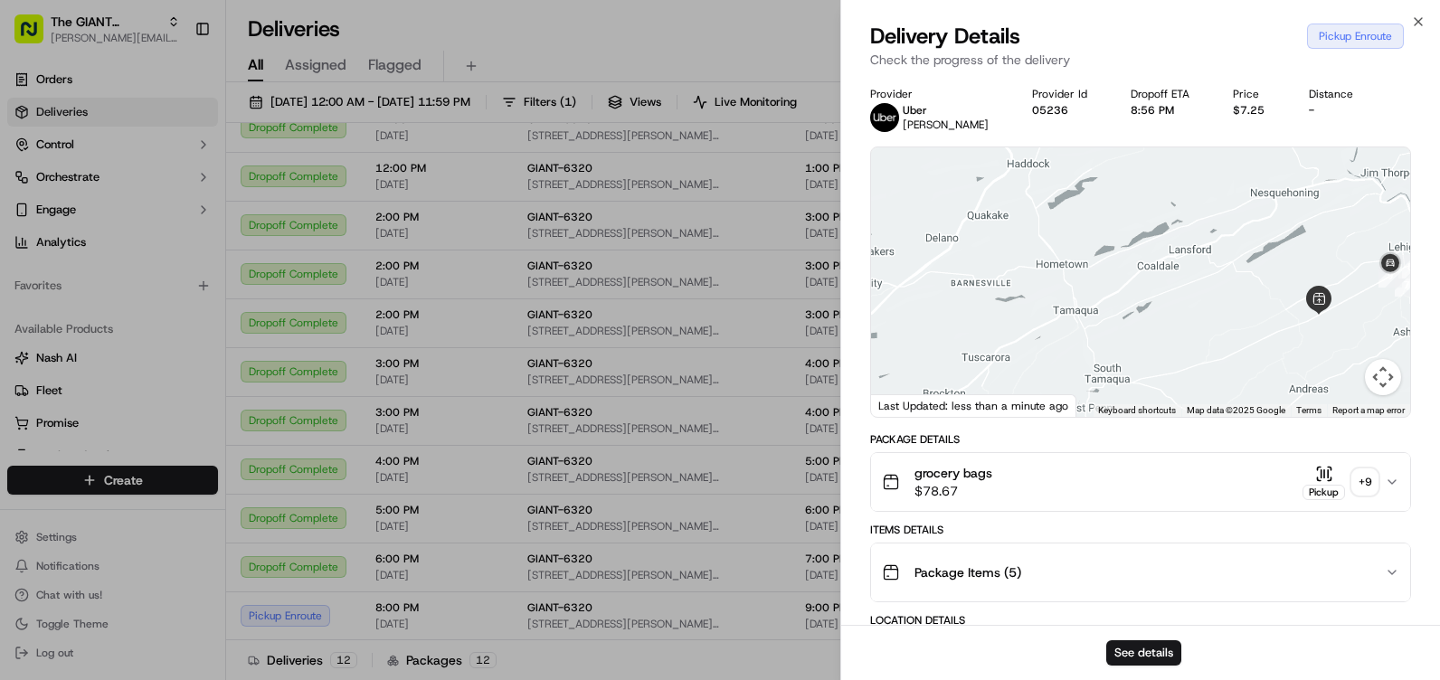
drag, startPoint x: 1072, startPoint y: 278, endPoint x: 1104, endPoint y: 260, distance: 36.5
click at [1104, 260] on div at bounding box center [1140, 282] width 539 height 270
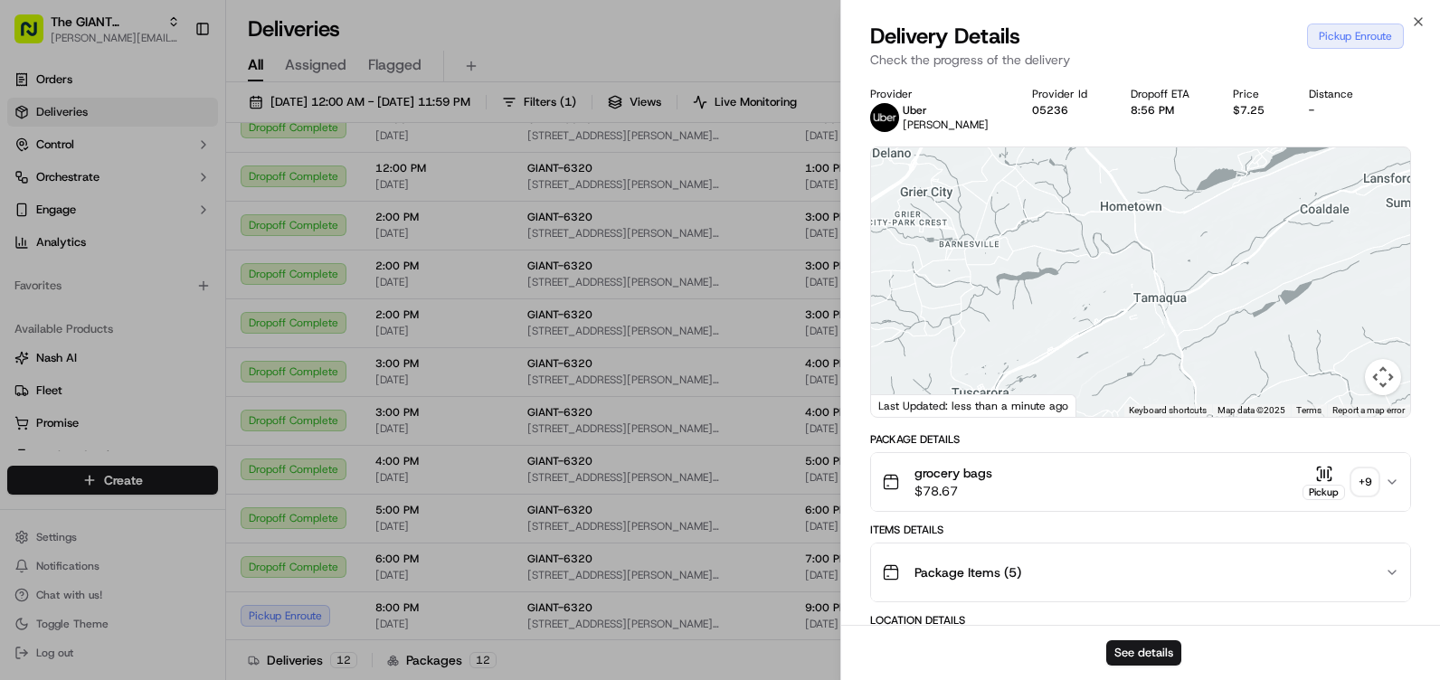
drag, startPoint x: 1186, startPoint y: 321, endPoint x: 1190, endPoint y: 244, distance: 77.0
click at [1190, 244] on div at bounding box center [1140, 282] width 539 height 270
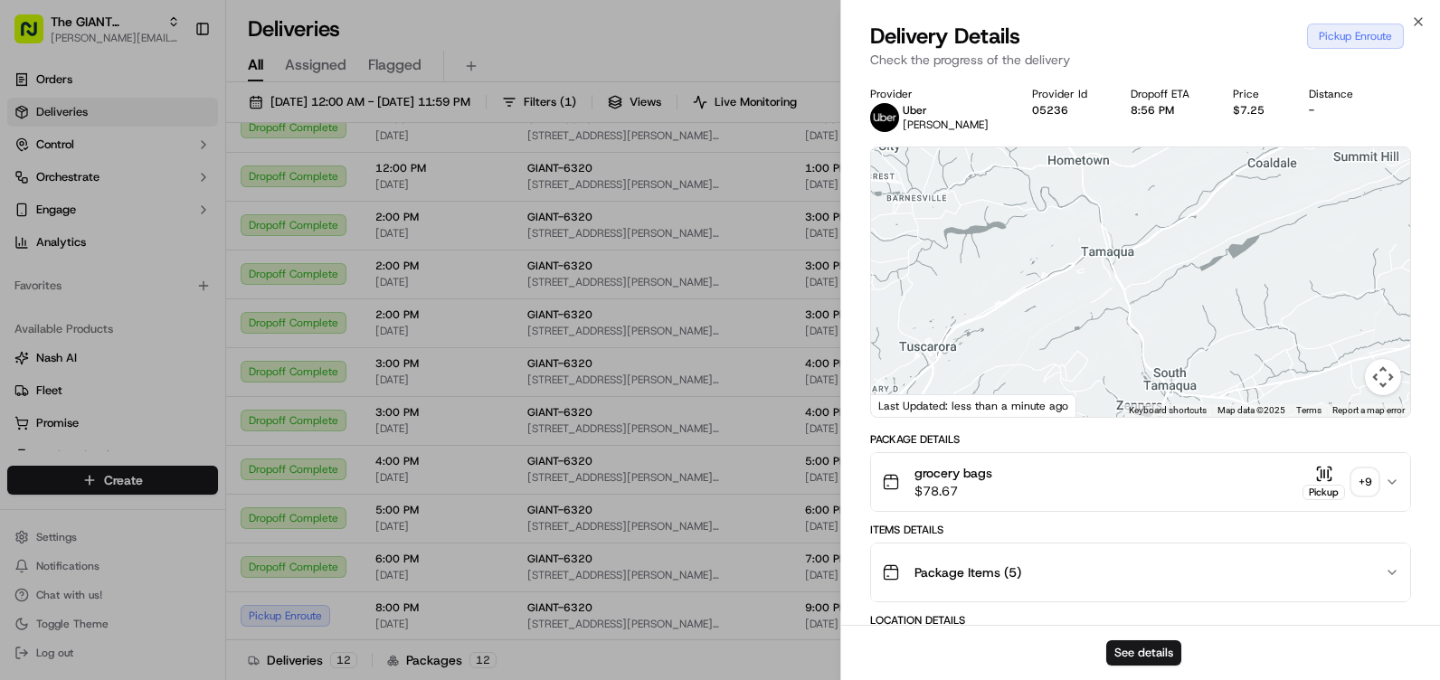
drag, startPoint x: 1179, startPoint y: 251, endPoint x: 1157, endPoint y: 209, distance: 46.9
click at [1147, 212] on div at bounding box center [1140, 282] width 539 height 270
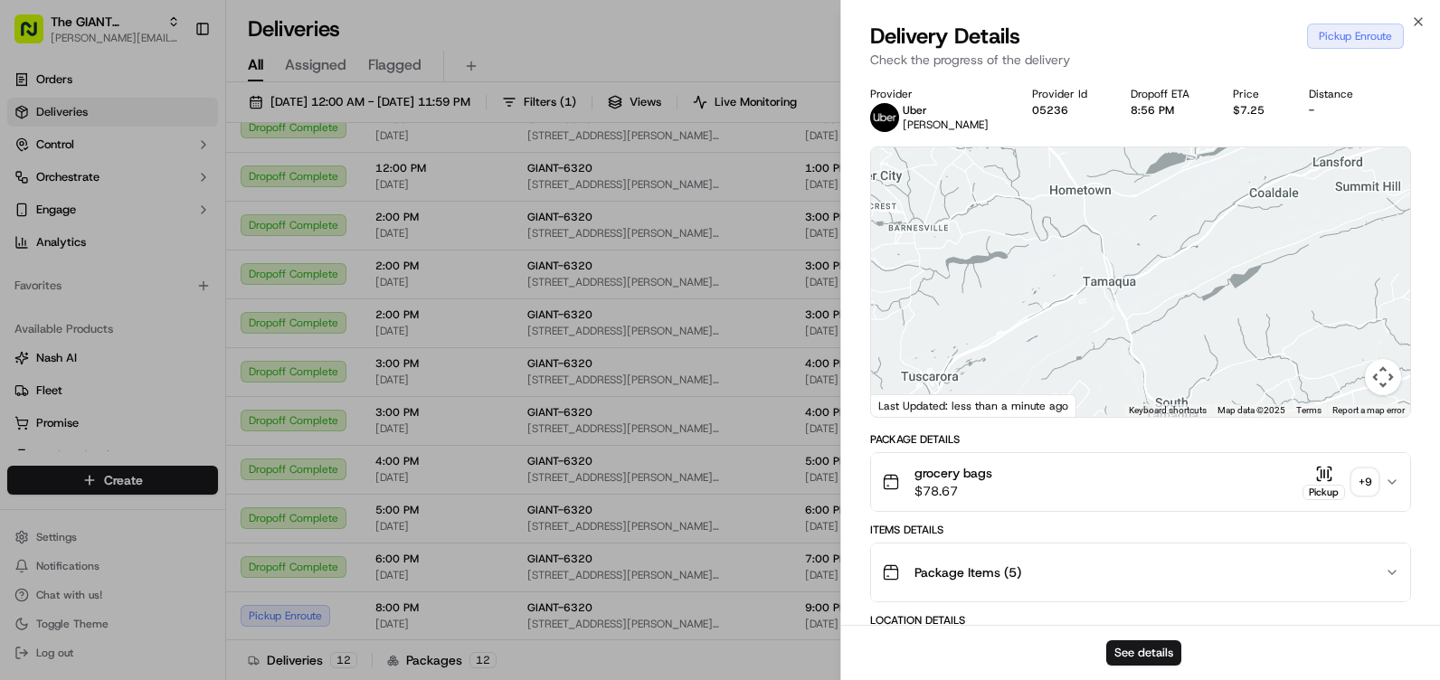
drag, startPoint x: 1279, startPoint y: 278, endPoint x: 1219, endPoint y: 315, distance: 70.3
click at [1216, 327] on div at bounding box center [1140, 282] width 539 height 270
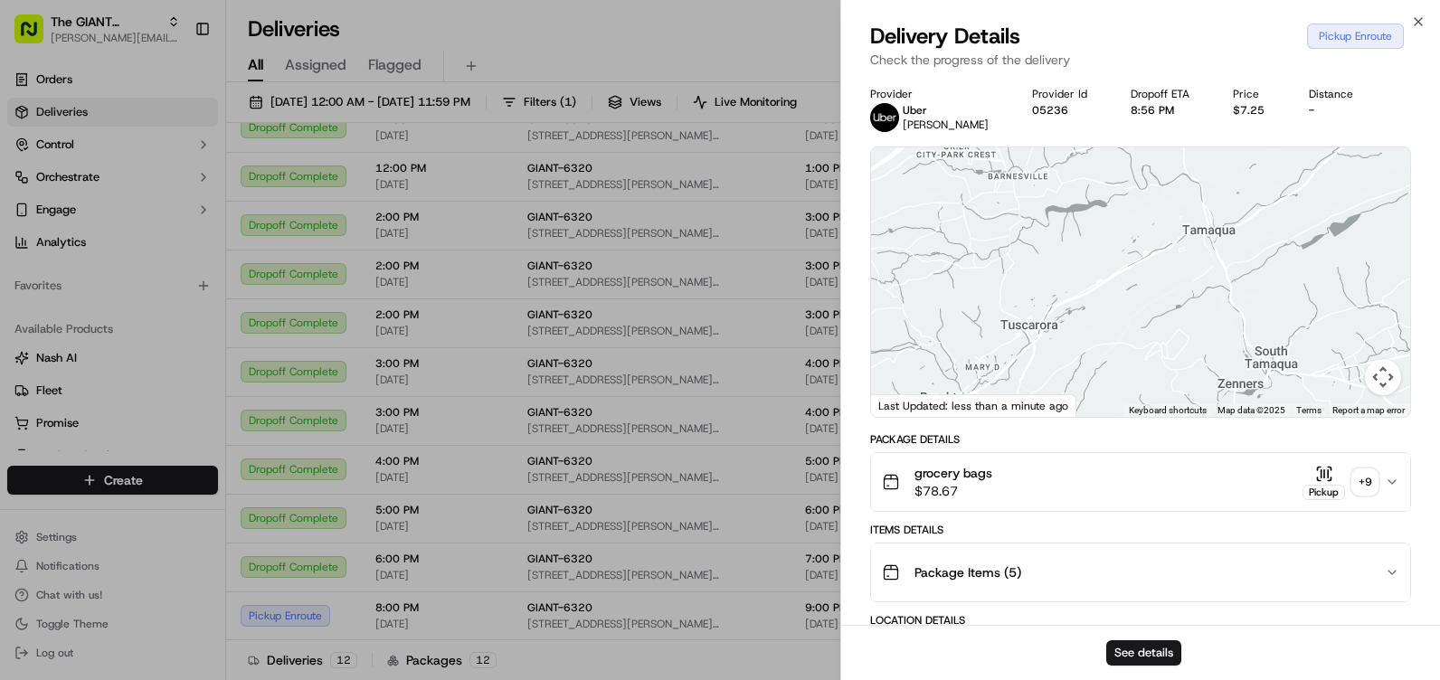
drag, startPoint x: 1076, startPoint y: 309, endPoint x: 1182, endPoint y: 253, distance: 119.8
click at [1182, 253] on div at bounding box center [1140, 282] width 539 height 270
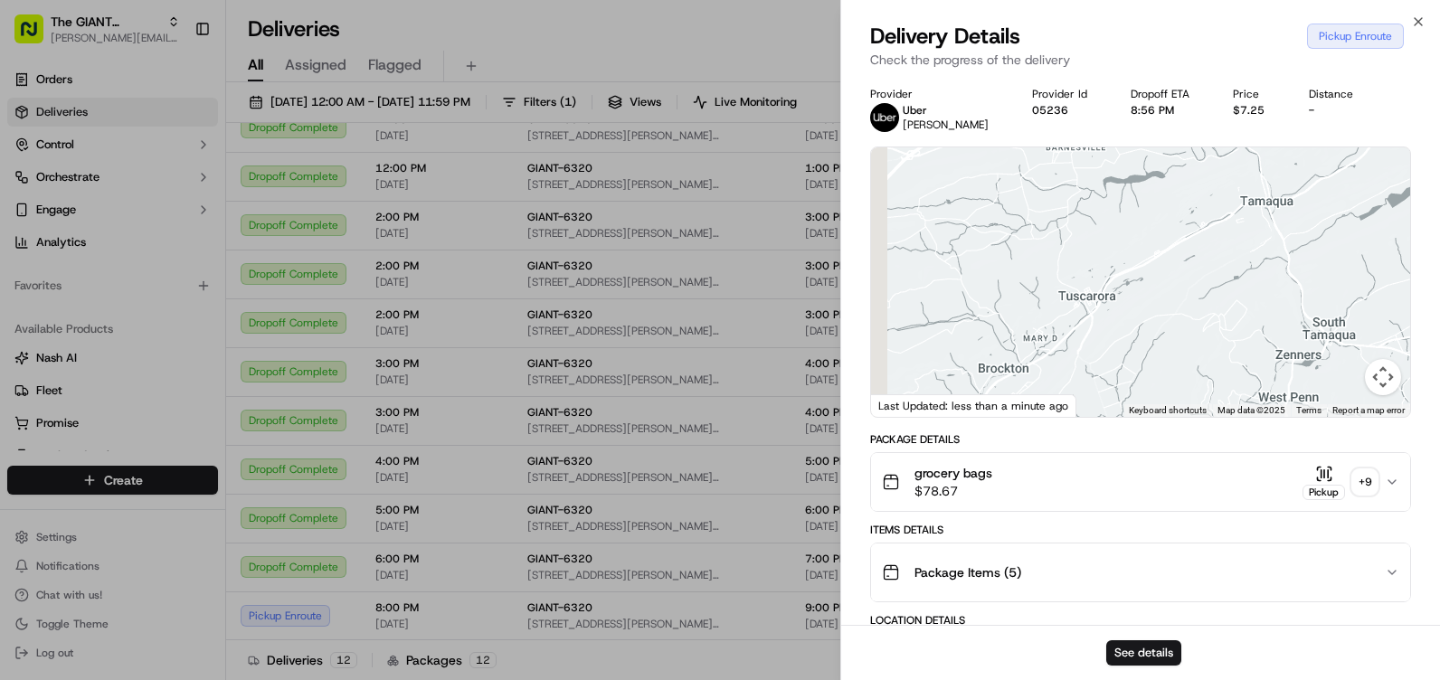
drag, startPoint x: 1098, startPoint y: 327, endPoint x: 1156, endPoint y: 298, distance: 64.7
click at [1156, 298] on div at bounding box center [1140, 282] width 539 height 270
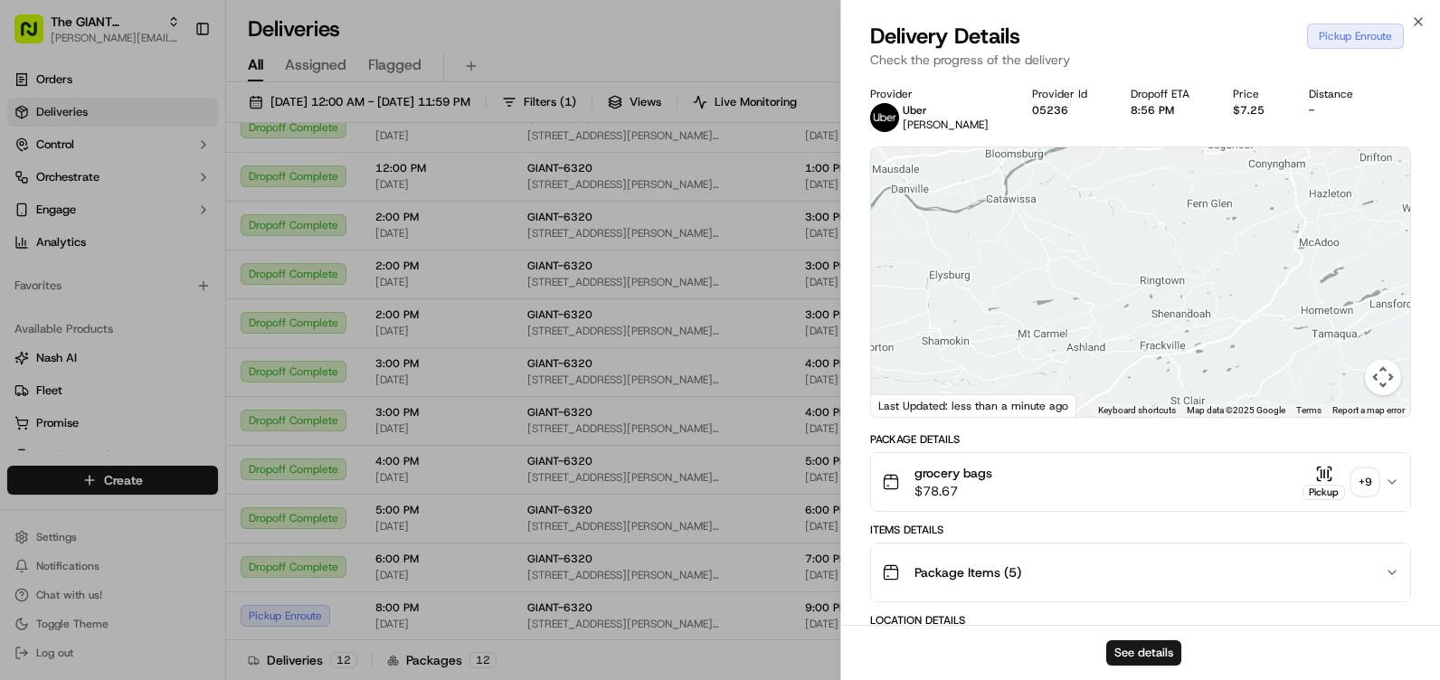
drag, startPoint x: 1030, startPoint y: 325, endPoint x: 1233, endPoint y: 368, distance: 207.2
click at [1233, 368] on div at bounding box center [1140, 282] width 539 height 270
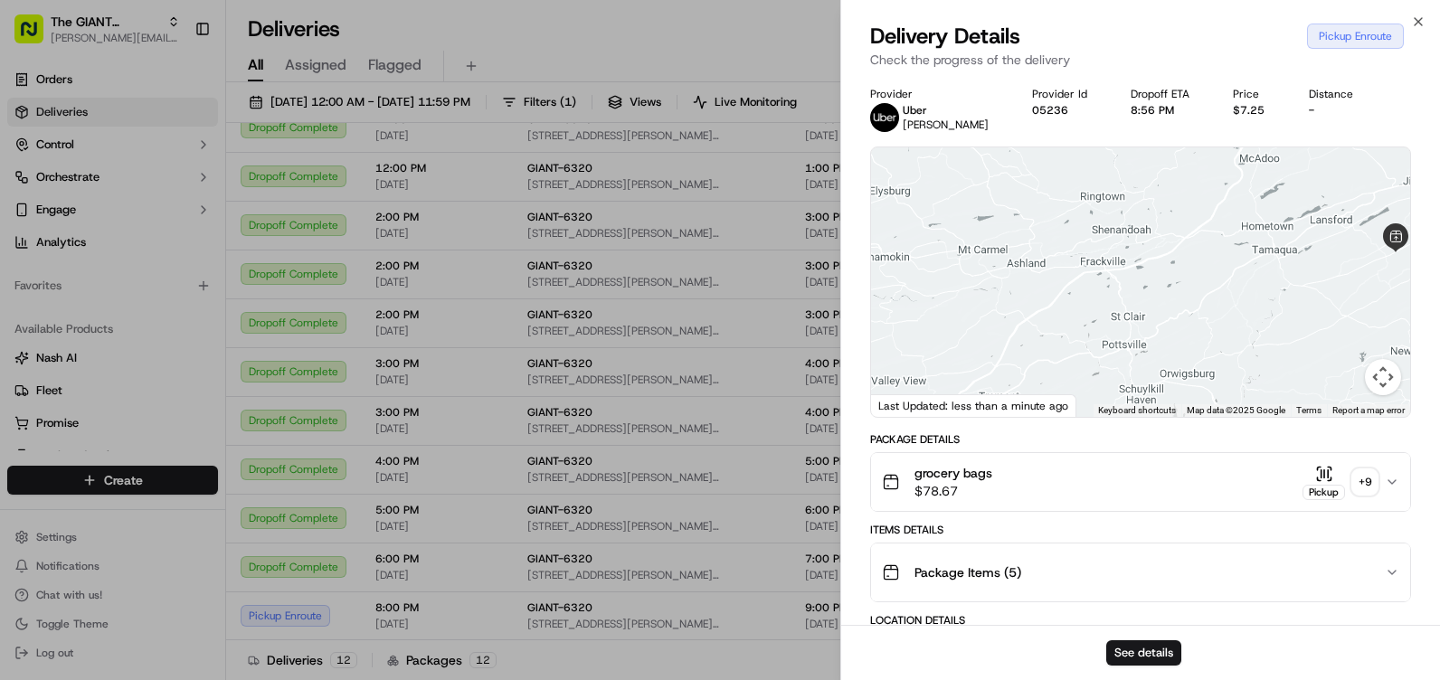
click at [1095, 257] on div at bounding box center [1140, 282] width 539 height 270
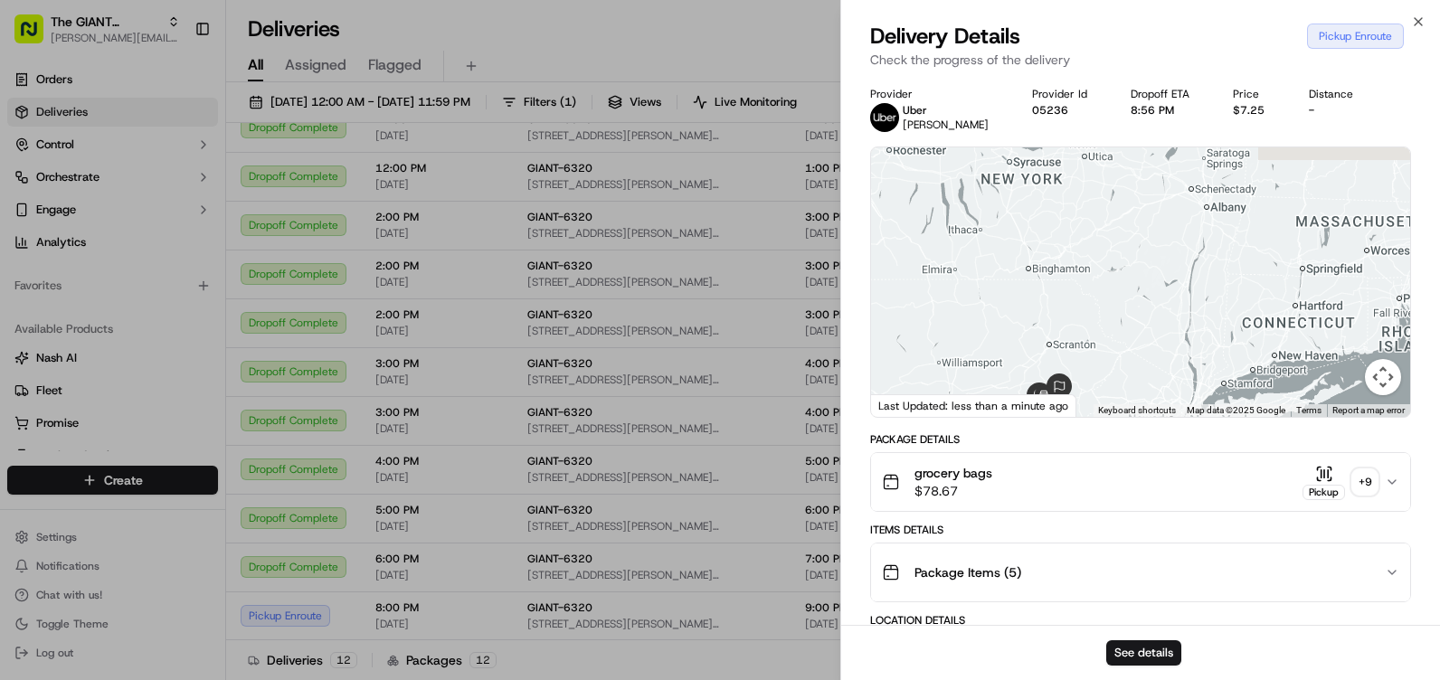
drag, startPoint x: 1197, startPoint y: 323, endPoint x: 1110, endPoint y: 380, distance: 103.9
click at [1110, 380] on div at bounding box center [1140, 282] width 539 height 270
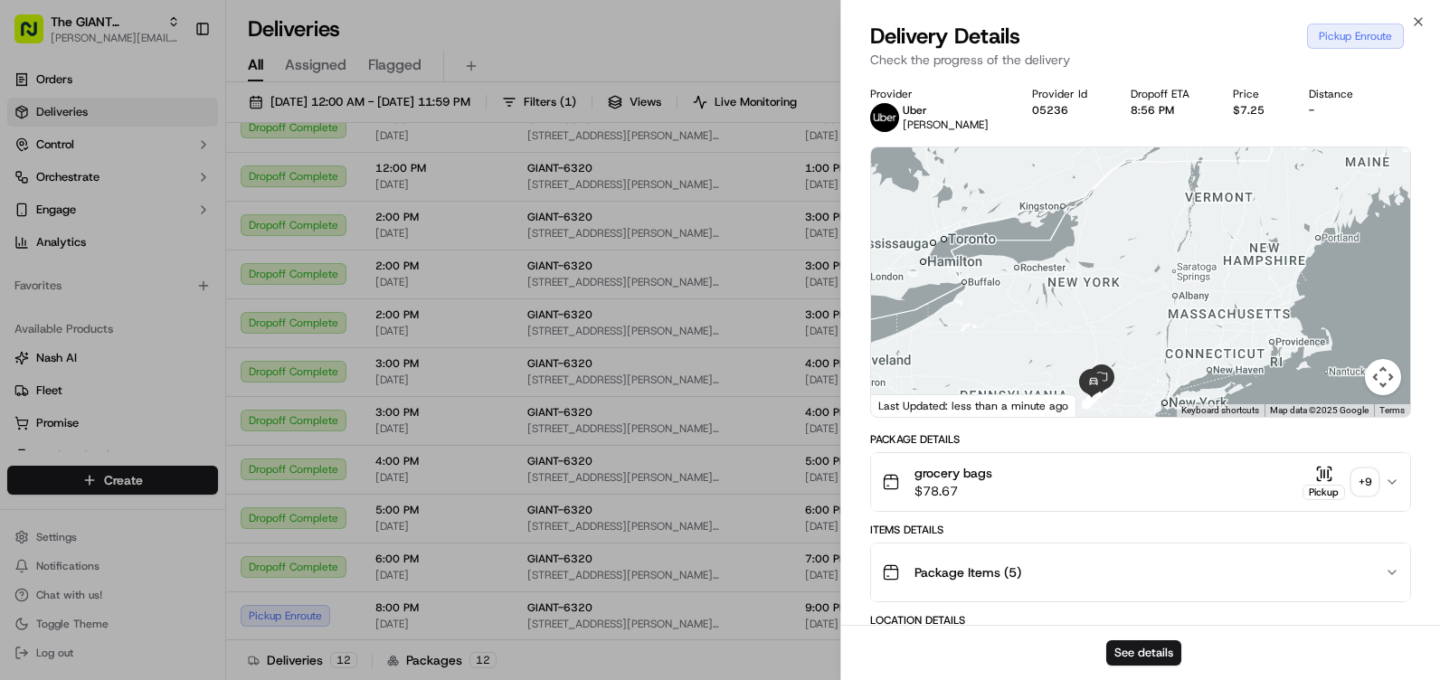
drag, startPoint x: 1090, startPoint y: 237, endPoint x: 1128, endPoint y: 189, distance: 61.2
click at [1127, 189] on div at bounding box center [1140, 282] width 539 height 270
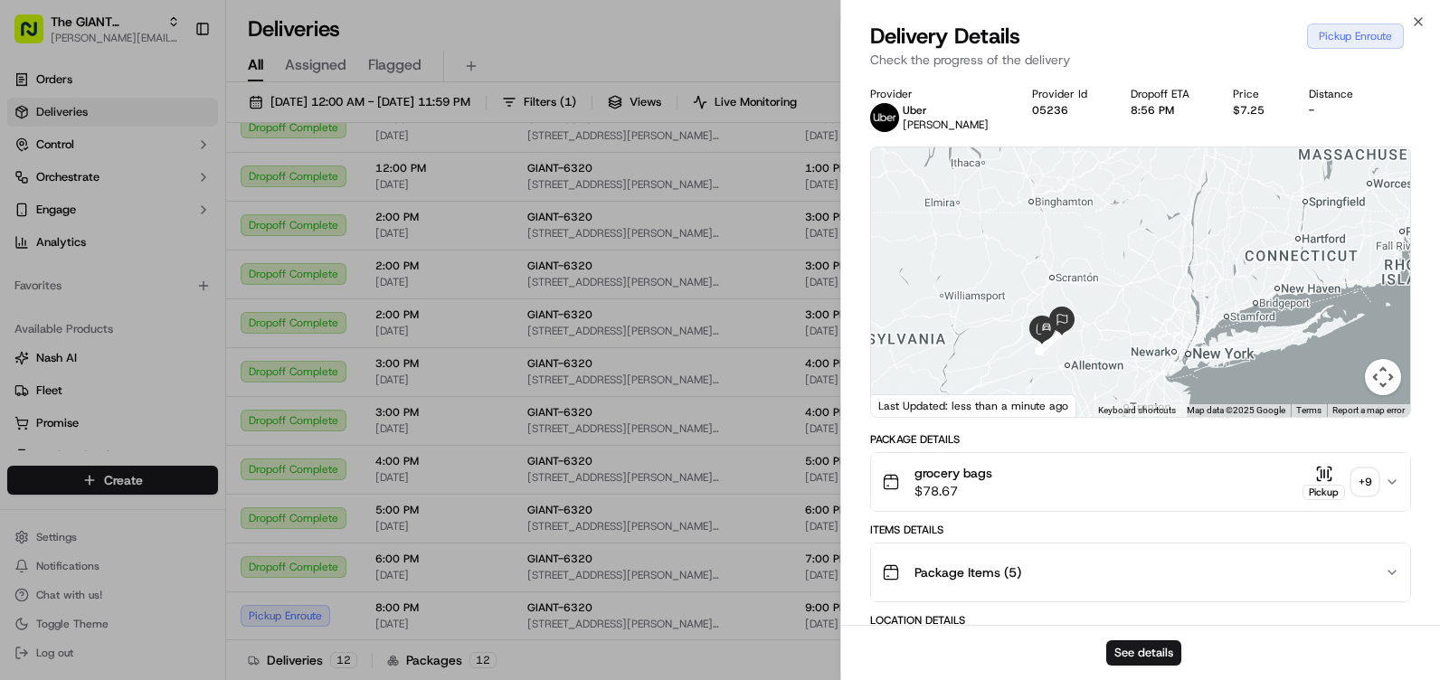
drag, startPoint x: 1126, startPoint y: 329, endPoint x: 1087, endPoint y: 208, distance: 127.3
click at [1085, 209] on div at bounding box center [1140, 282] width 539 height 270
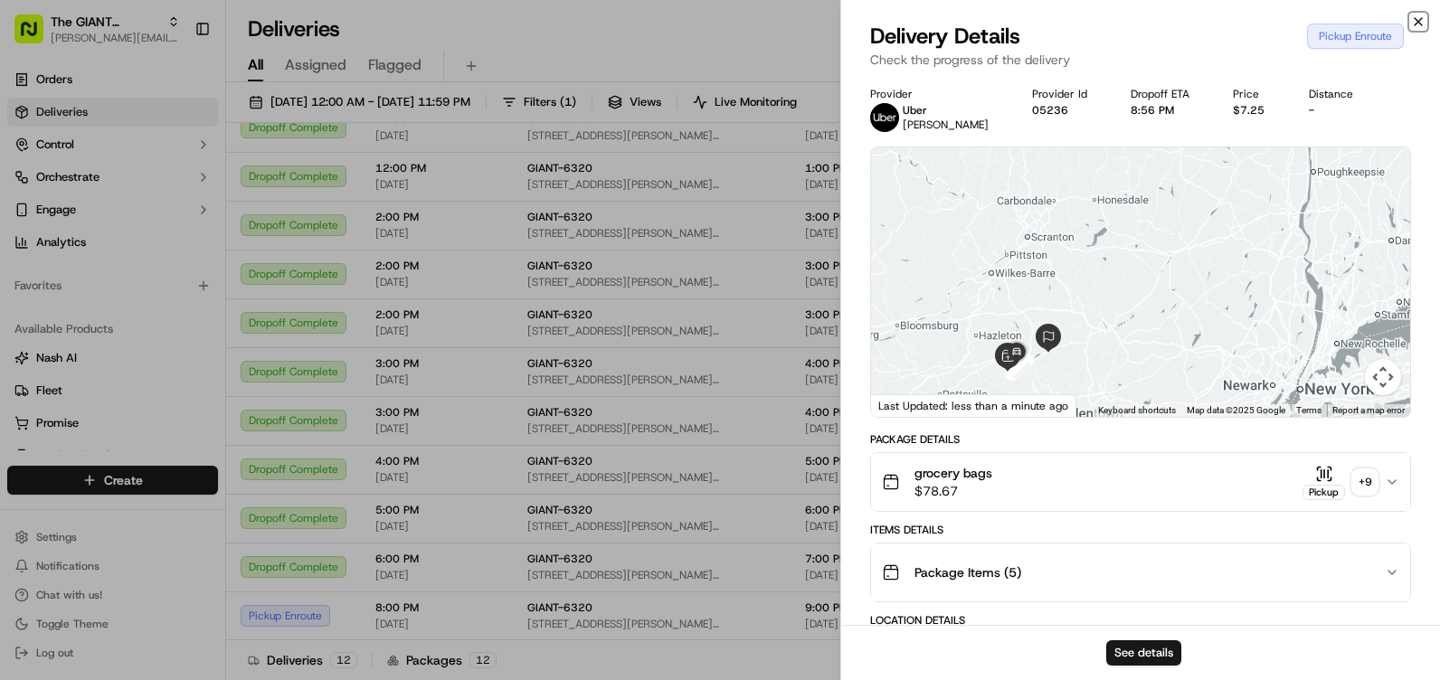
click at [1416, 16] on icon "button" at bounding box center [1418, 21] width 14 height 14
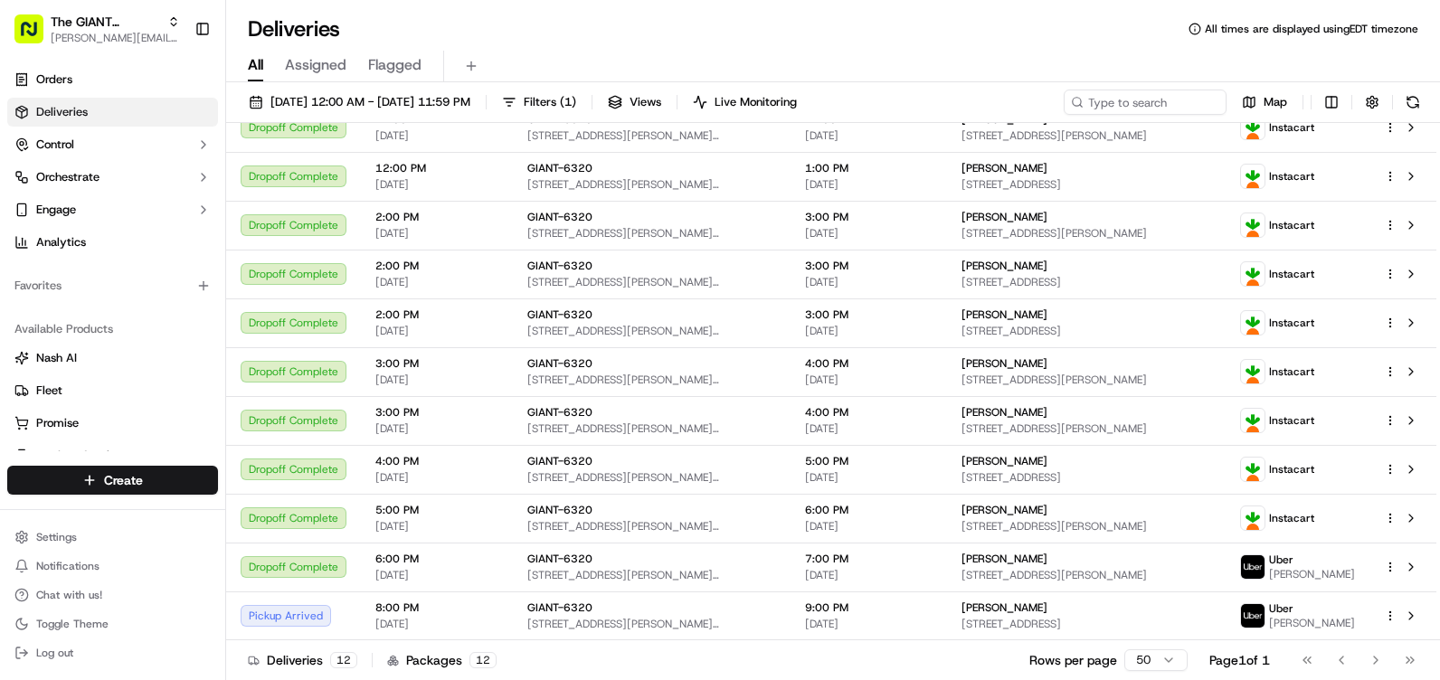
click at [1412, 87] on div "[DATE] 12:00 AM - [DATE] 11:59 PM Filters ( 1 ) Views Live Monitoring Map Statu…" at bounding box center [833, 383] width 1214 height 602
click at [1410, 105] on button at bounding box center [1412, 102] width 25 height 25
click at [81, 654] on button "Log out" at bounding box center [112, 652] width 211 height 25
